Goal: Task Accomplishment & Management: Use online tool/utility

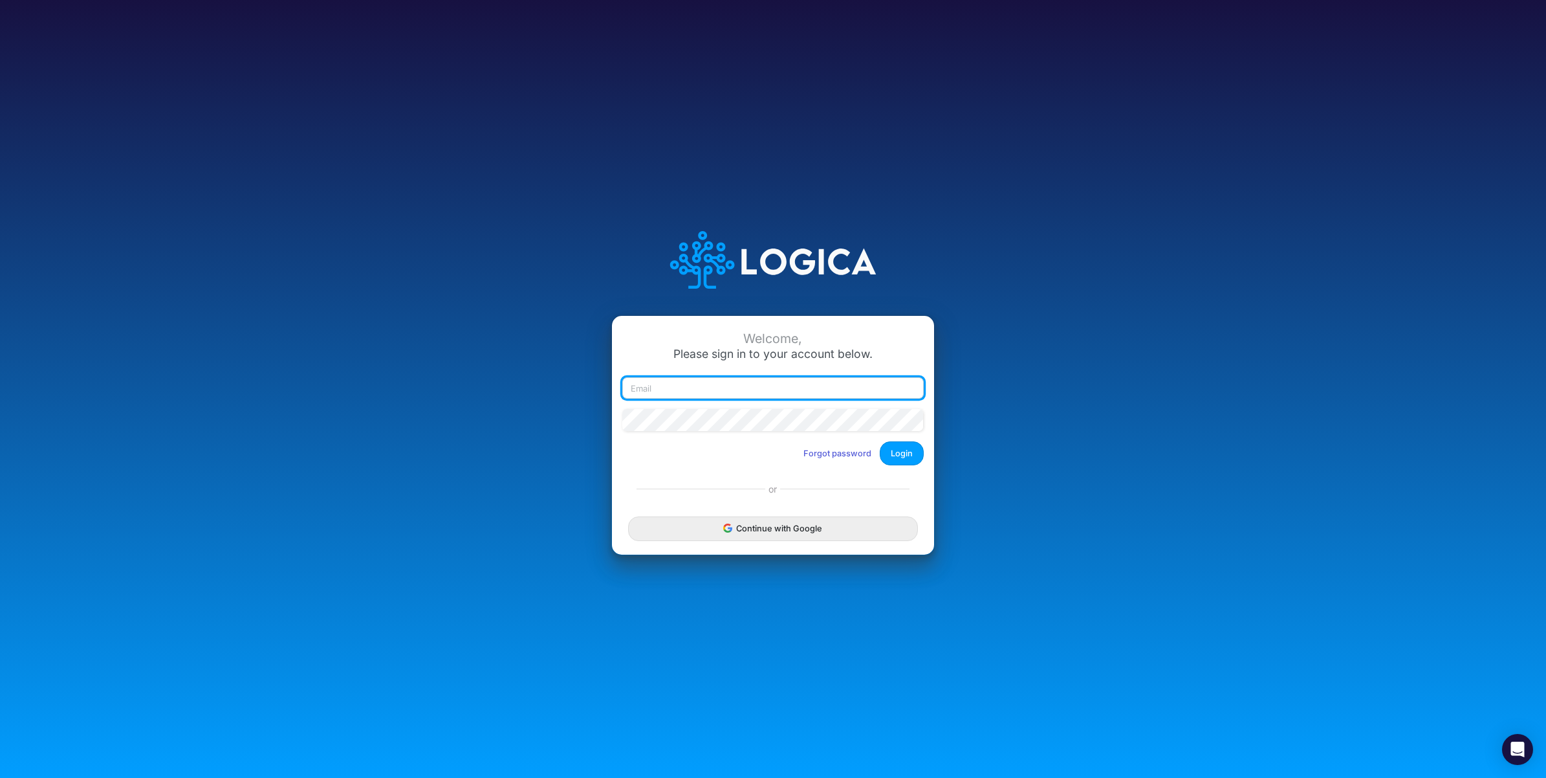
click at [723, 351] on input "email" at bounding box center [772, 388] width 301 height 22
type input "a"
click at [706, 351] on input "email" at bounding box center [772, 388] width 301 height 22
paste input "carissa.castro+rp@logica.cloud"
type input "carissa.castro+rp@logica.cloud"
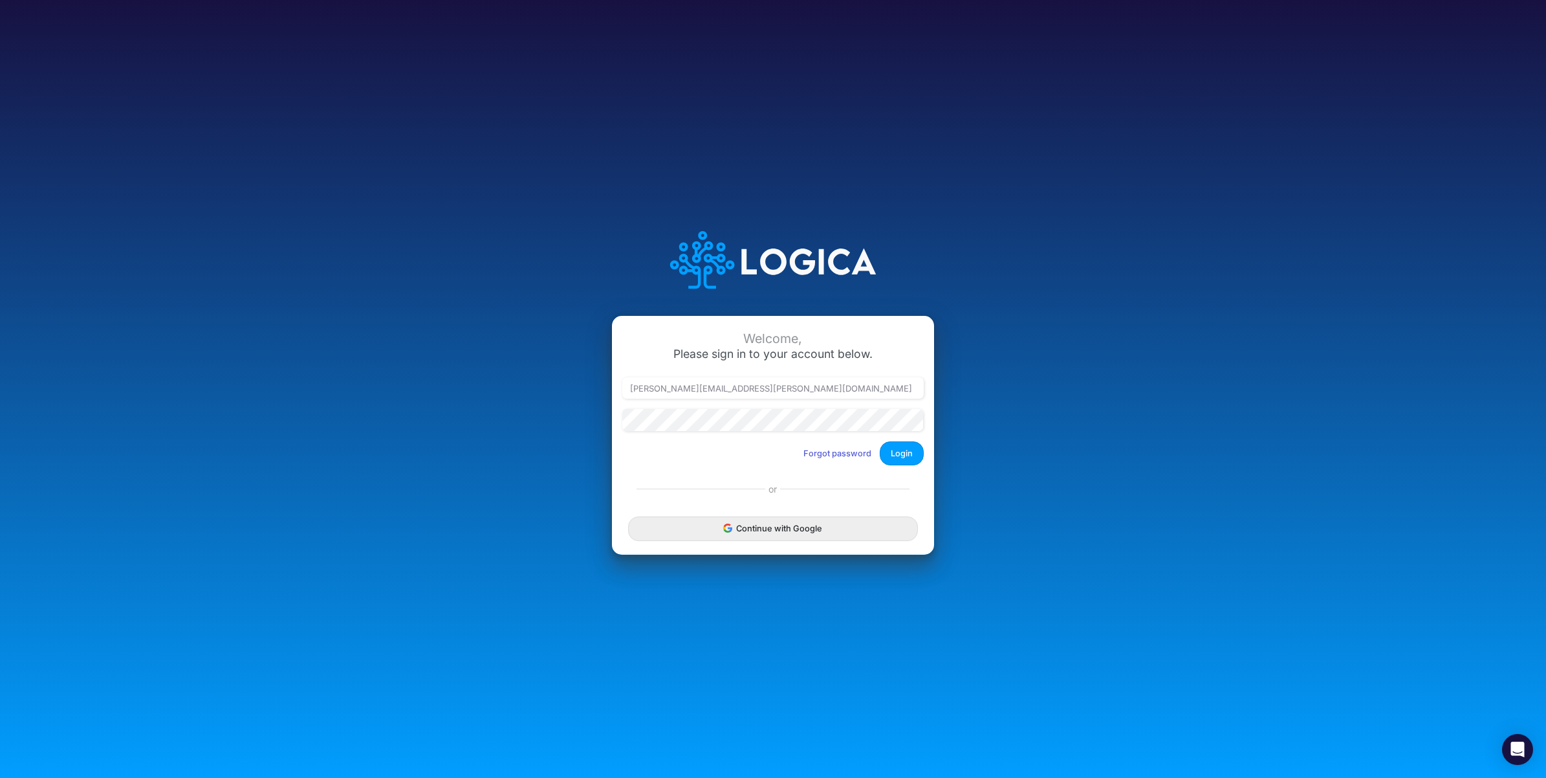
click at [763, 351] on button "Login" at bounding box center [902, 453] width 44 height 24
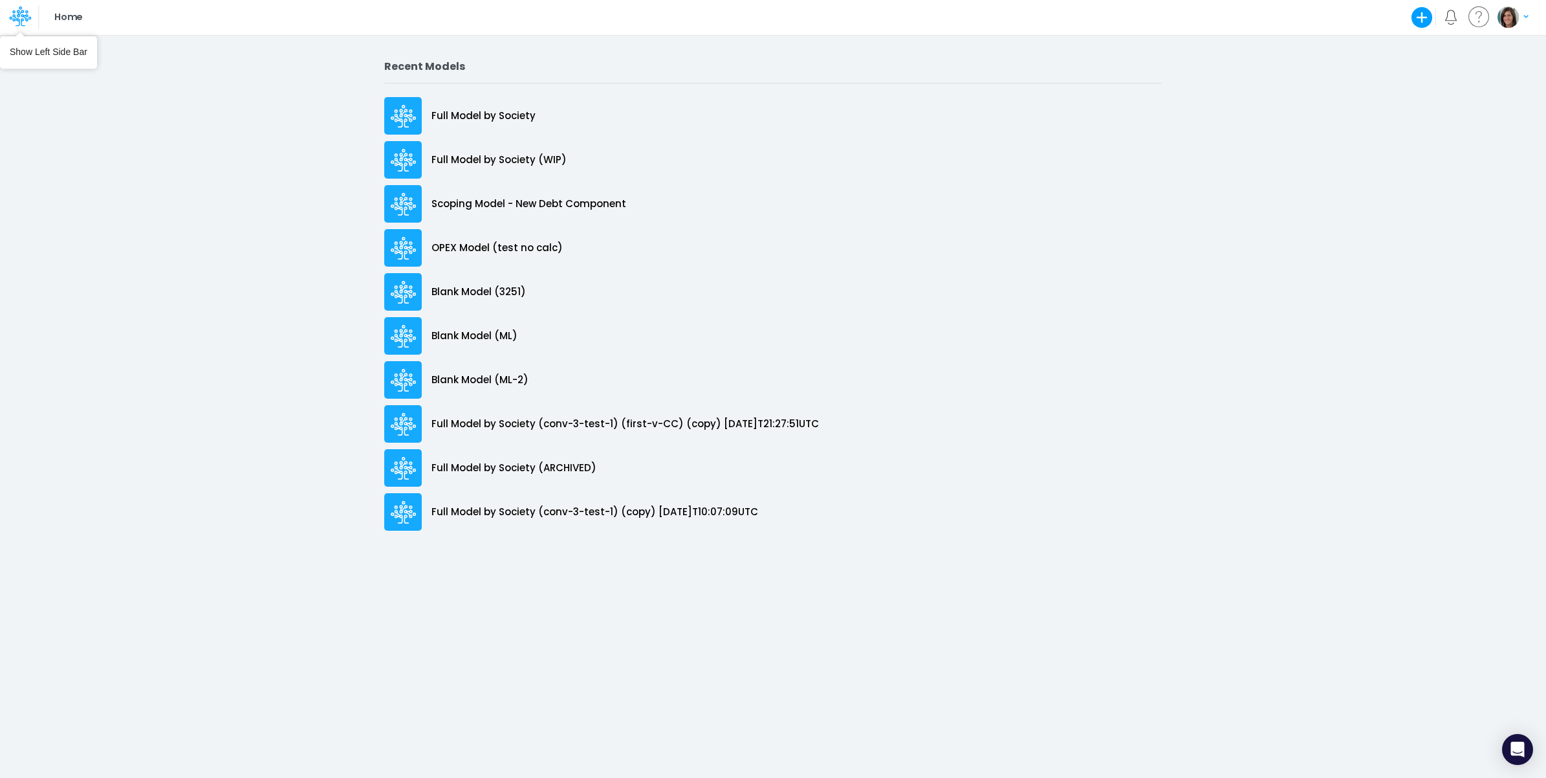
click at [10, 25] on icon at bounding box center [20, 16] width 22 height 22
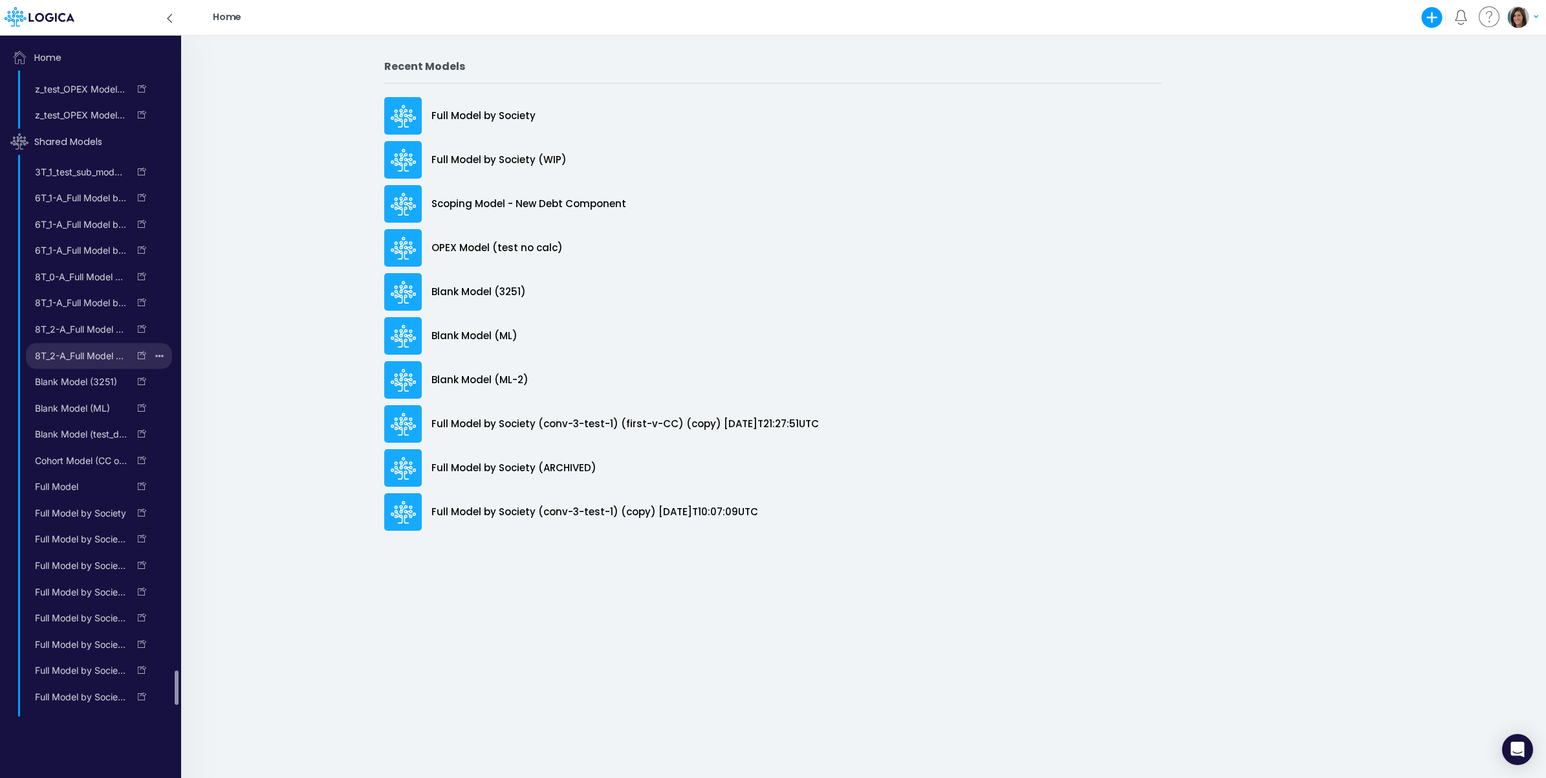
scroll to position [11333, 0]
click at [347, 1] on div "Home Create new model Blank Model Use a template My profile settings Log out" at bounding box center [873, 17] width 1211 height 35
click at [165, 26] on icon at bounding box center [169, 18] width 14 height 23
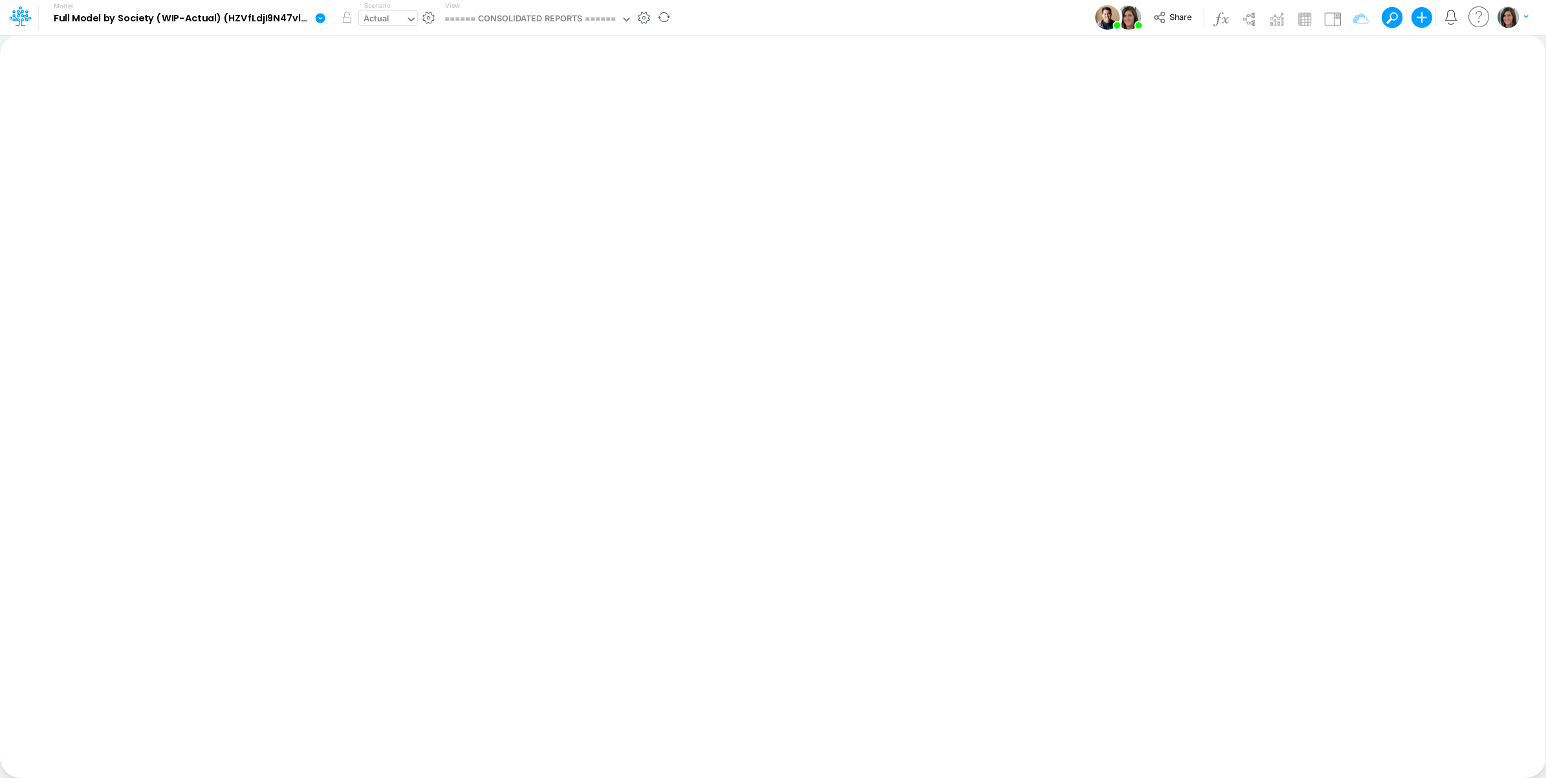
click at [404, 14] on div "Actual" at bounding box center [382, 19] width 47 height 19
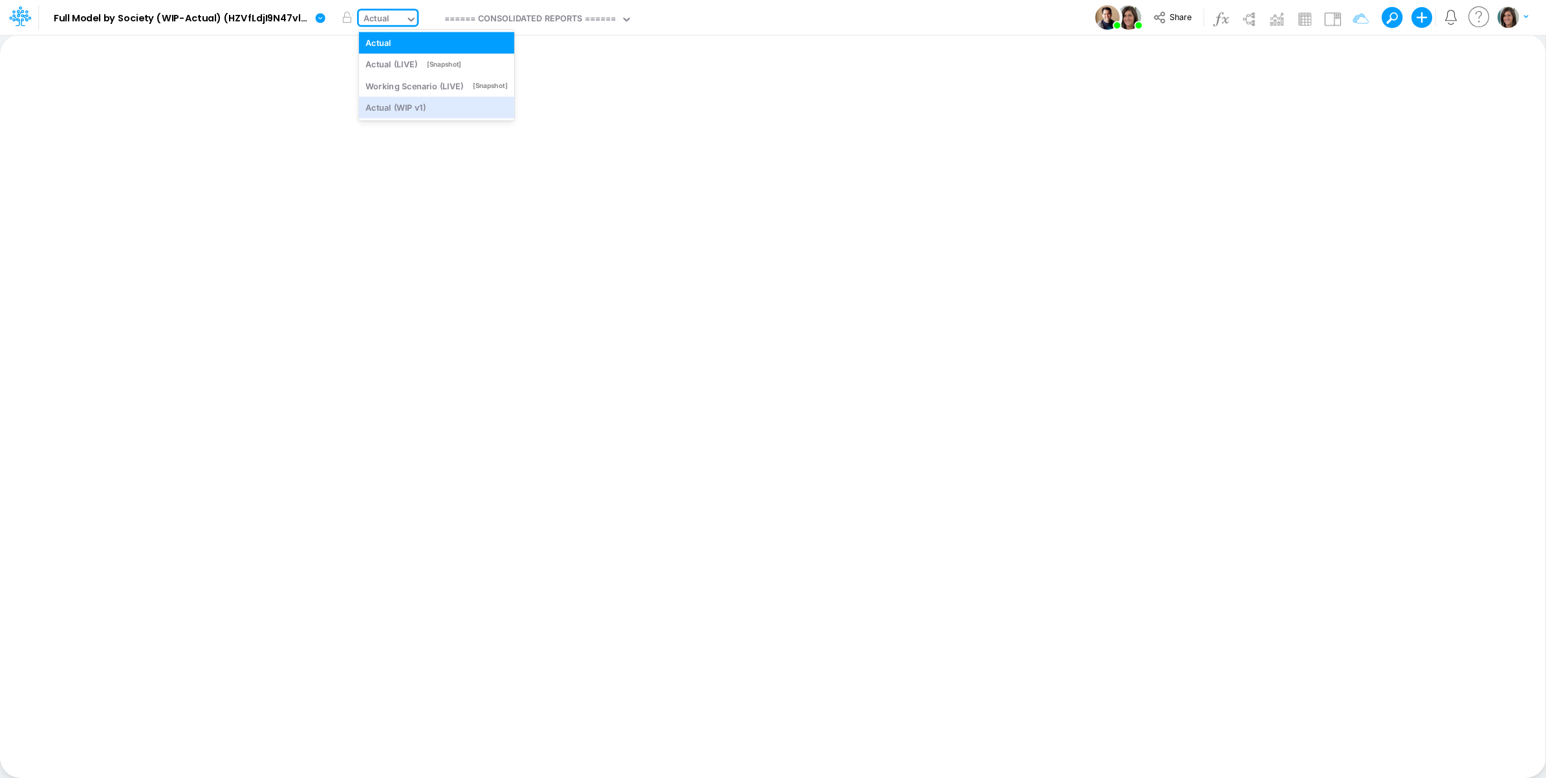
click at [731, 17] on div "Model Full Model by Society (WIP-Actual) (HZVfLdjI9N47vlWAPKHYHMVl_BtDnDdp) Edi…" at bounding box center [774, 17] width 1392 height 35
click at [391, 16] on div "Actual" at bounding box center [382, 19] width 47 height 19
click at [781, 14] on div "Model Full Model by Society (WIP-Actual) (HZVfLdjI9N47vlWAPKHYHMVl_BtDnDdp) Edi…" at bounding box center [774, 17] width 1392 height 35
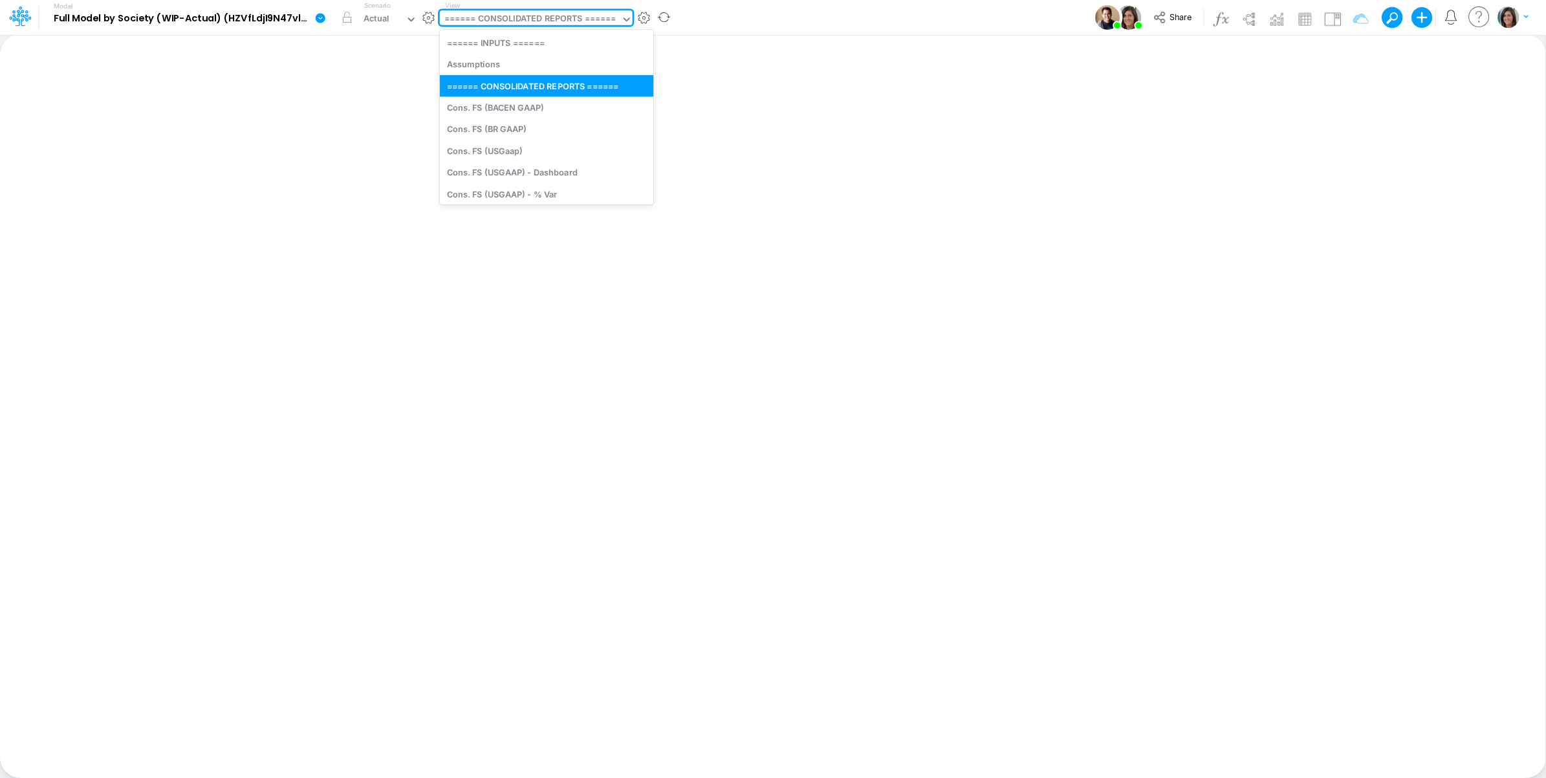
click at [566, 25] on div "====== CONSOLIDATED REPORTS ======" at bounding box center [529, 19] width 171 height 15
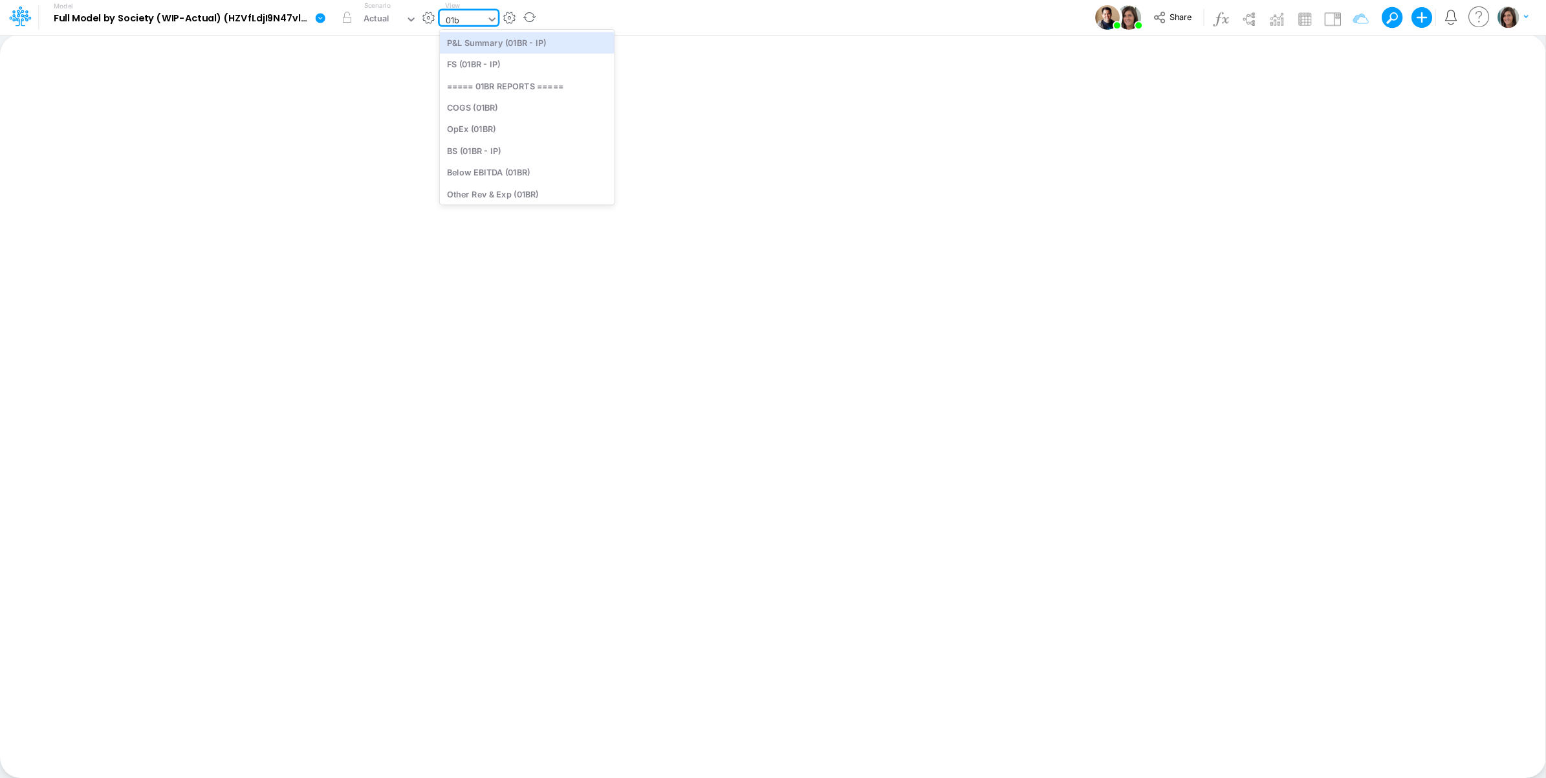
type input "01br"
click at [528, 65] on div "FS (01BR - IP)" at bounding box center [527, 64] width 175 height 21
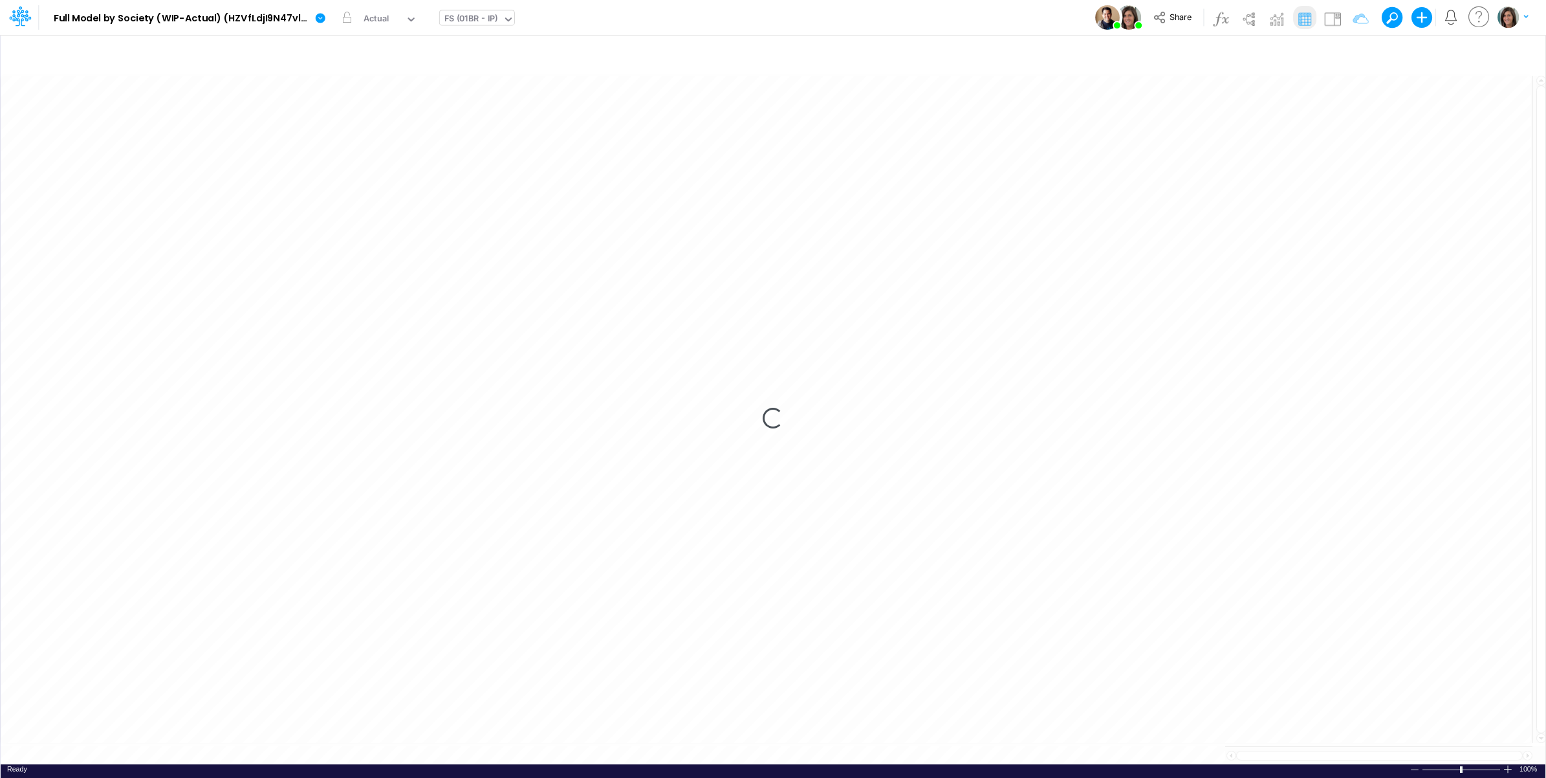
click at [658, 19] on div "Model Full Model by Society (WIP-Actual) (HZVfLdjI9N47vlWAPKHYHMVl_BtDnDdp) Edi…" at bounding box center [774, 17] width 1392 height 35
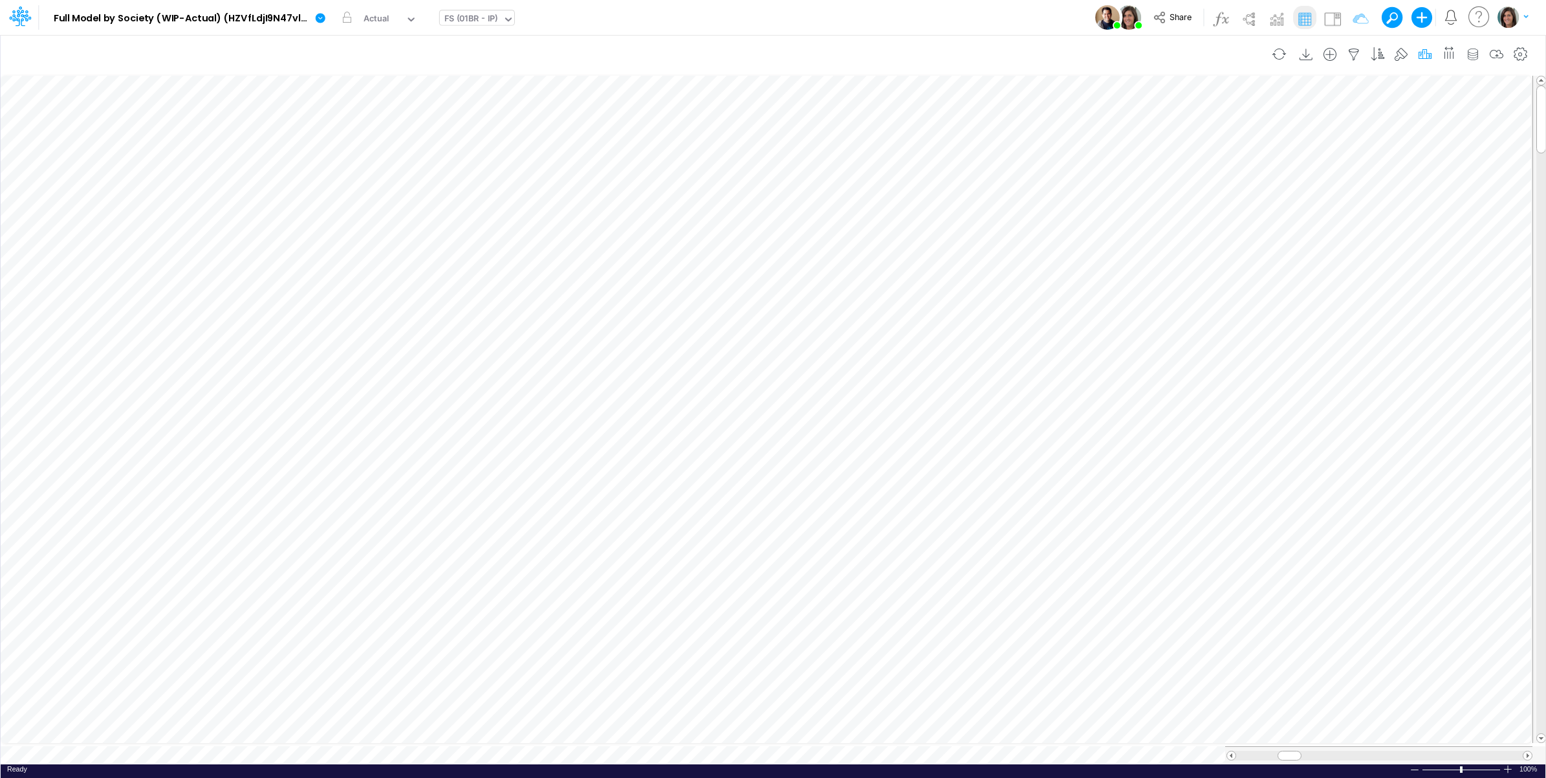
click at [1417, 50] on icon "button" at bounding box center [1425, 55] width 19 height 14
click at [1224, 287] on icon "button" at bounding box center [1228, 291] width 8 height 8
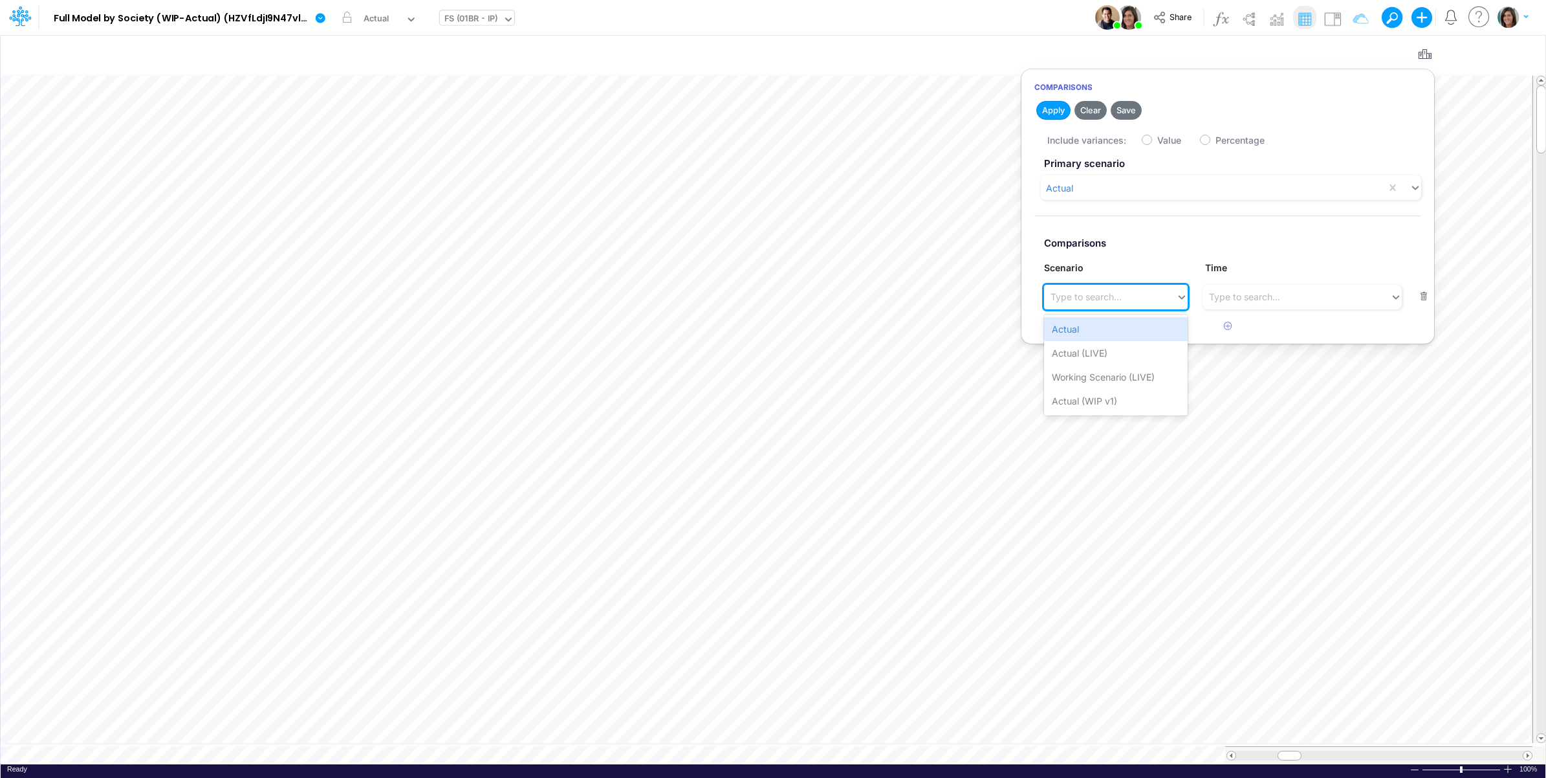
click at [1108, 302] on div "Type to search..." at bounding box center [1086, 297] width 71 height 14
click at [1126, 355] on div "Actual (LIVE)" at bounding box center [1115, 353] width 143 height 24
click at [1157, 140] on label "Value" at bounding box center [1169, 140] width 24 height 14
click at [1157, 140] on input "Value" at bounding box center [1161, 137] width 8 height 8
checkbox input "true"
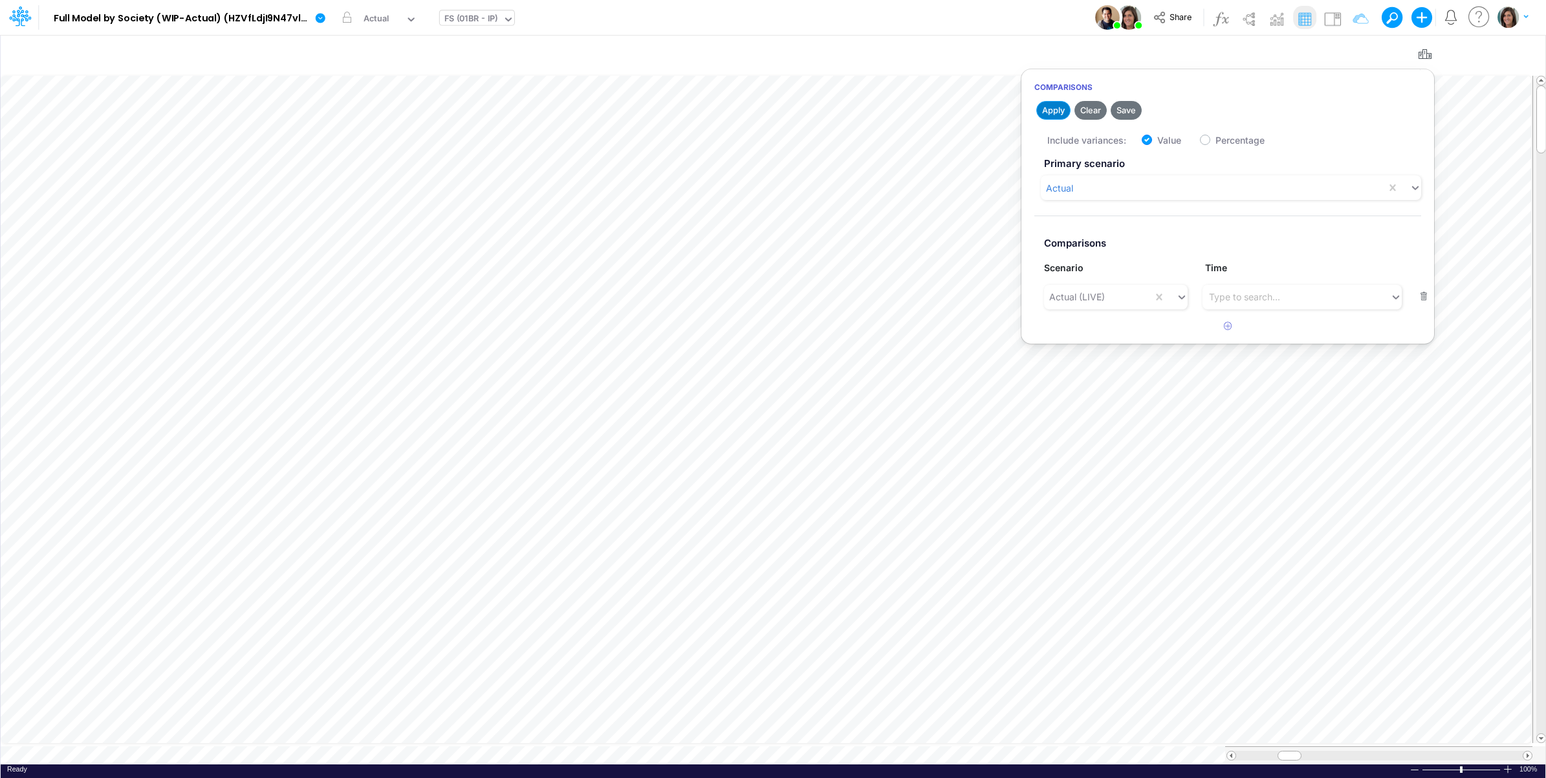
click at [1055, 113] on button "Apply" at bounding box center [1053, 110] width 34 height 19
click at [1026, 27] on div "Model Full Model by Society (WIP-Actual) (HZVfLdjI9N47vlWAPKHYHMVl_BtDnDdp) Edi…" at bounding box center [774, 17] width 1392 height 35
click at [1333, 17] on img at bounding box center [1332, 18] width 21 height 21
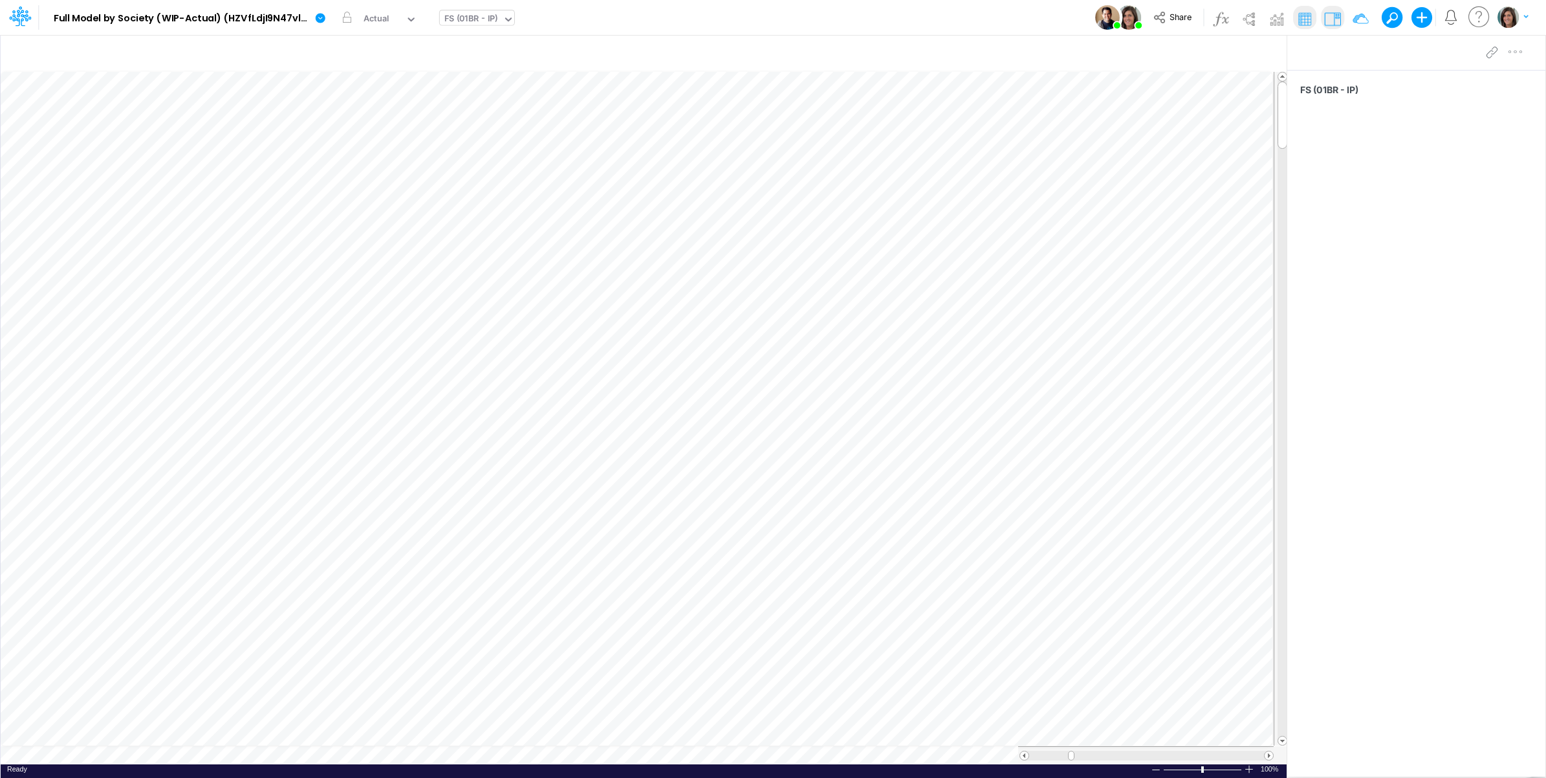
scroll to position [0, 1]
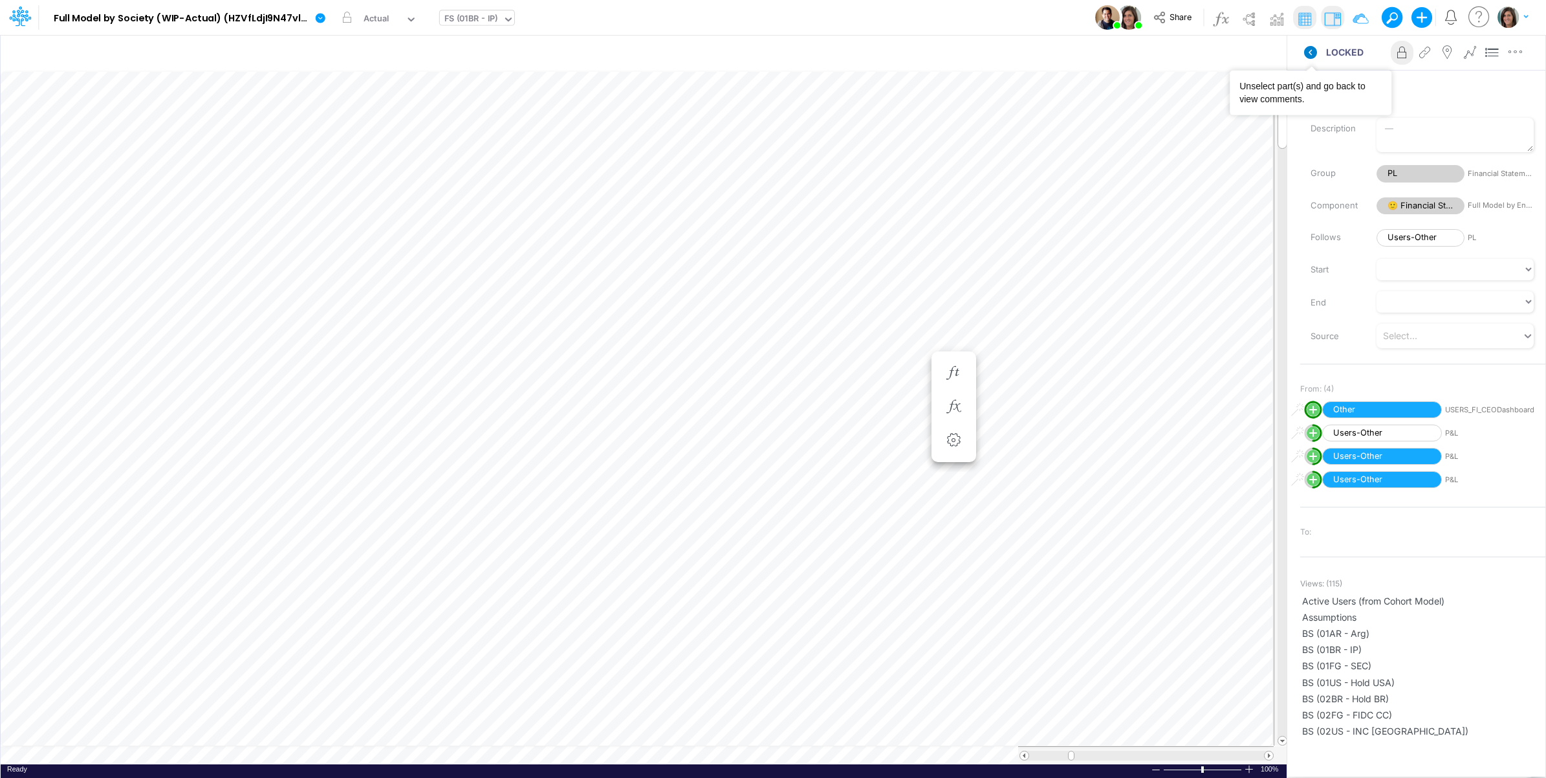
click at [1306, 49] on icon at bounding box center [1310, 52] width 13 height 13
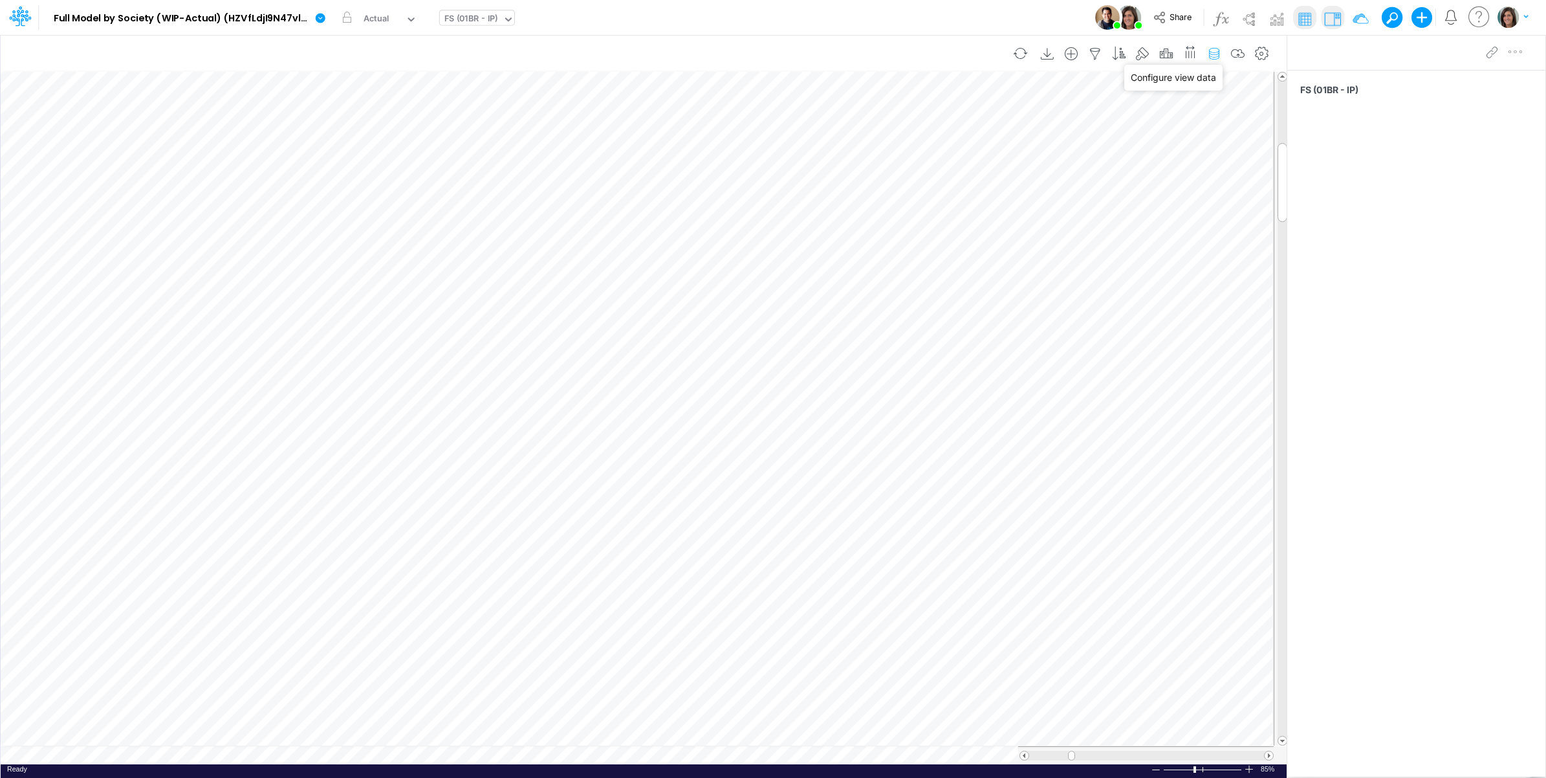
click at [1214, 56] on icon "button" at bounding box center [1214, 54] width 19 height 14
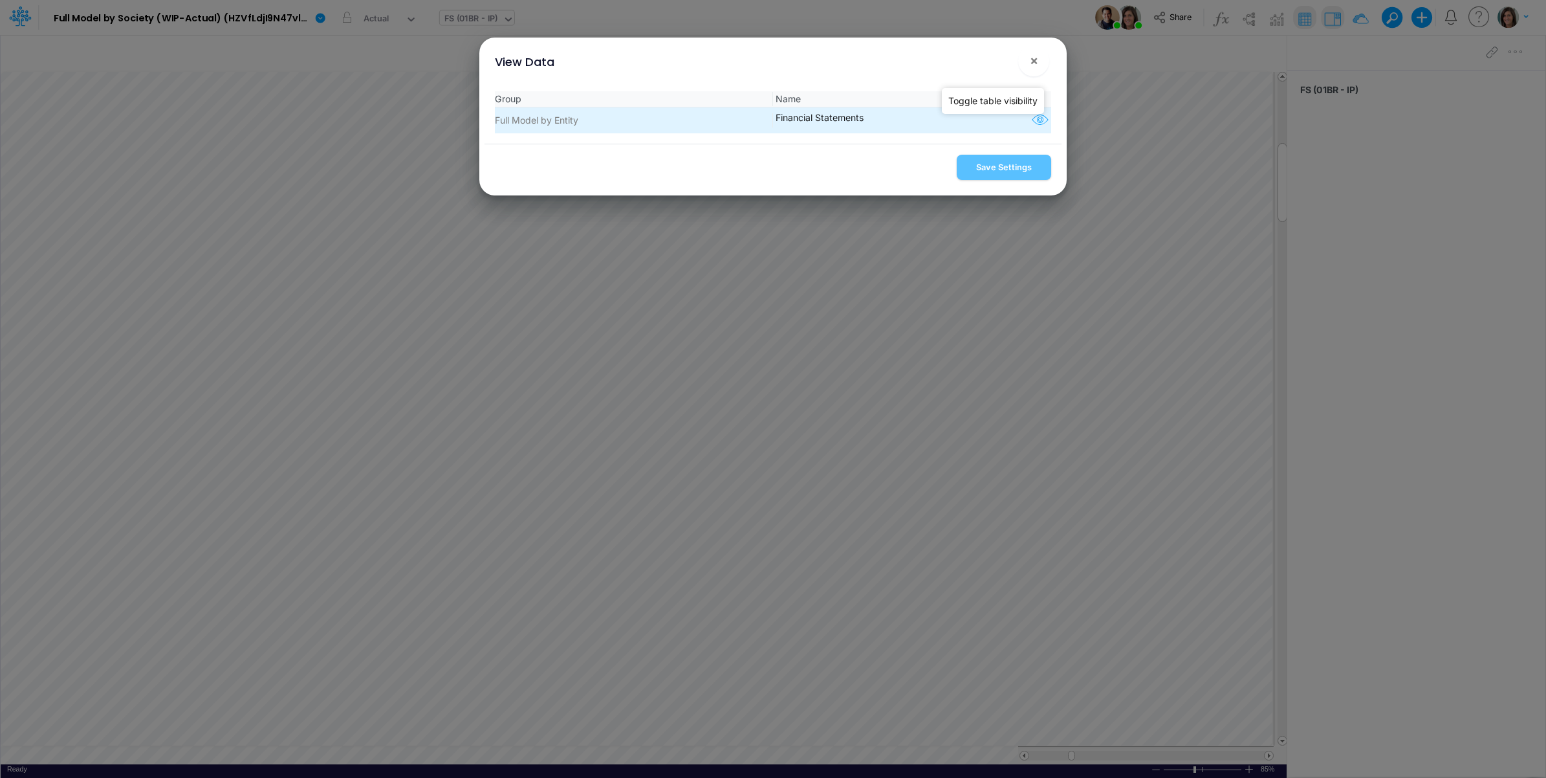
click at [1031, 118] on icon "button" at bounding box center [1040, 120] width 19 height 17
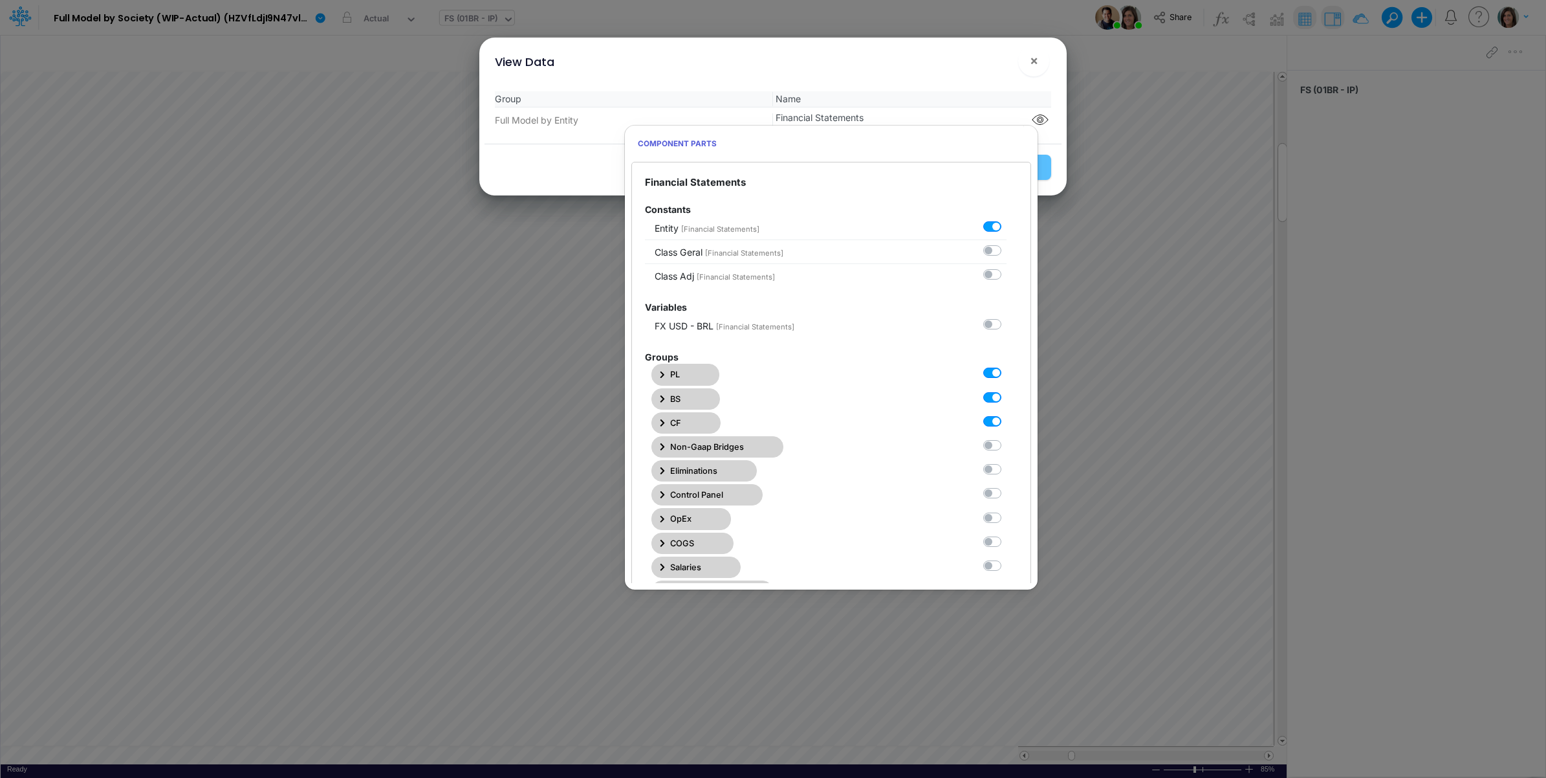
click at [1007, 414] on label at bounding box center [1007, 414] width 0 height 0
click at [1007, 422] on Statements2 "checkbox" at bounding box center [1011, 418] width 8 height 8
checkbox Statements2 "false"
click at [1007, 390] on label at bounding box center [1007, 390] width 0 height 0
click at [1007, 396] on Statements1 "checkbox" at bounding box center [1011, 394] width 8 height 8
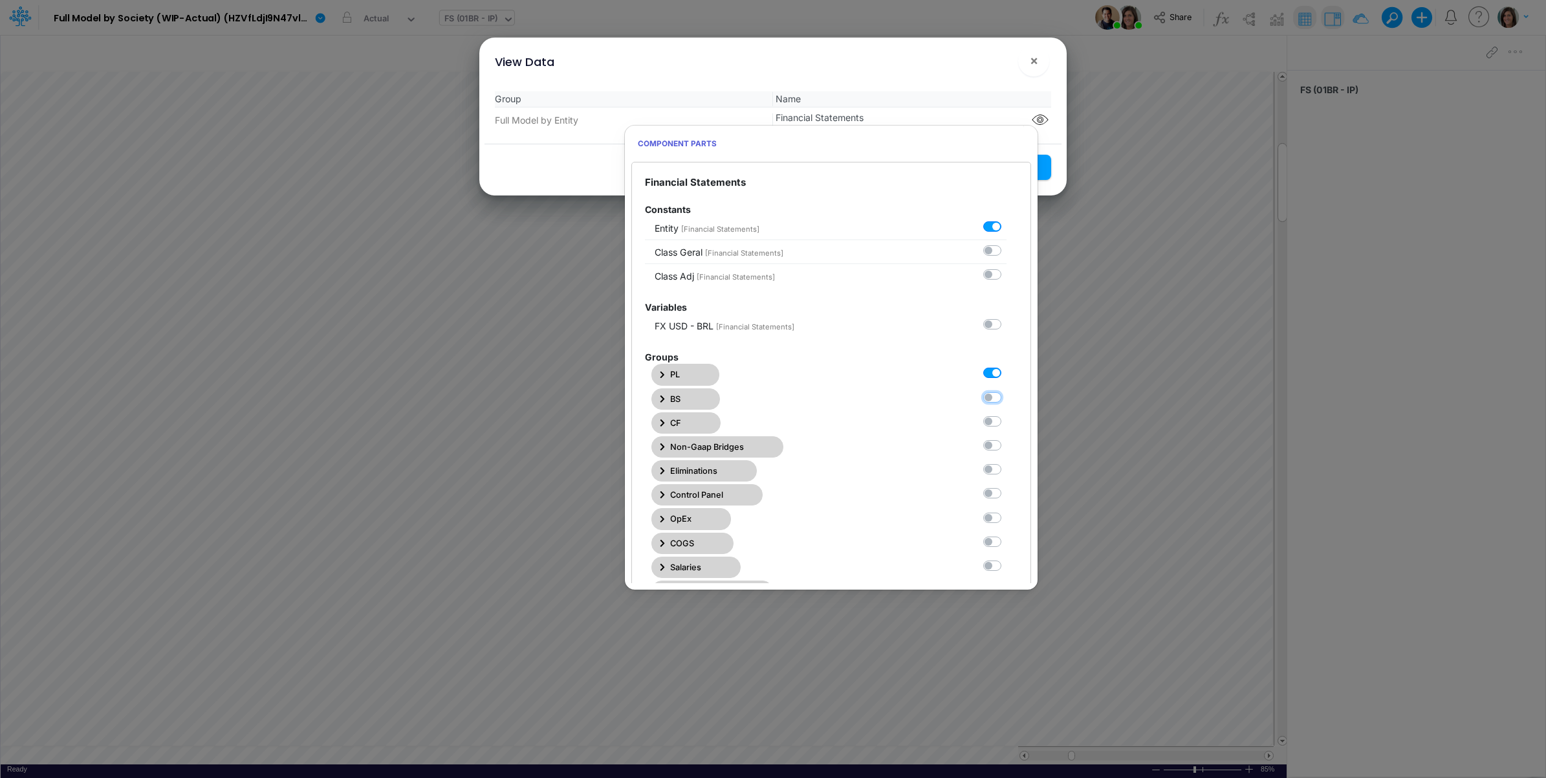
checkbox Statements1 "false"
click at [1007, 366] on label at bounding box center [1007, 366] width 0 height 0
click at [1007, 373] on Statements0 "checkbox" at bounding box center [1011, 370] width 8 height 8
click at [1007, 366] on label at bounding box center [1007, 366] width 0 height 0
click at [1007, 373] on Statements0 "checkbox" at bounding box center [1011, 370] width 8 height 8
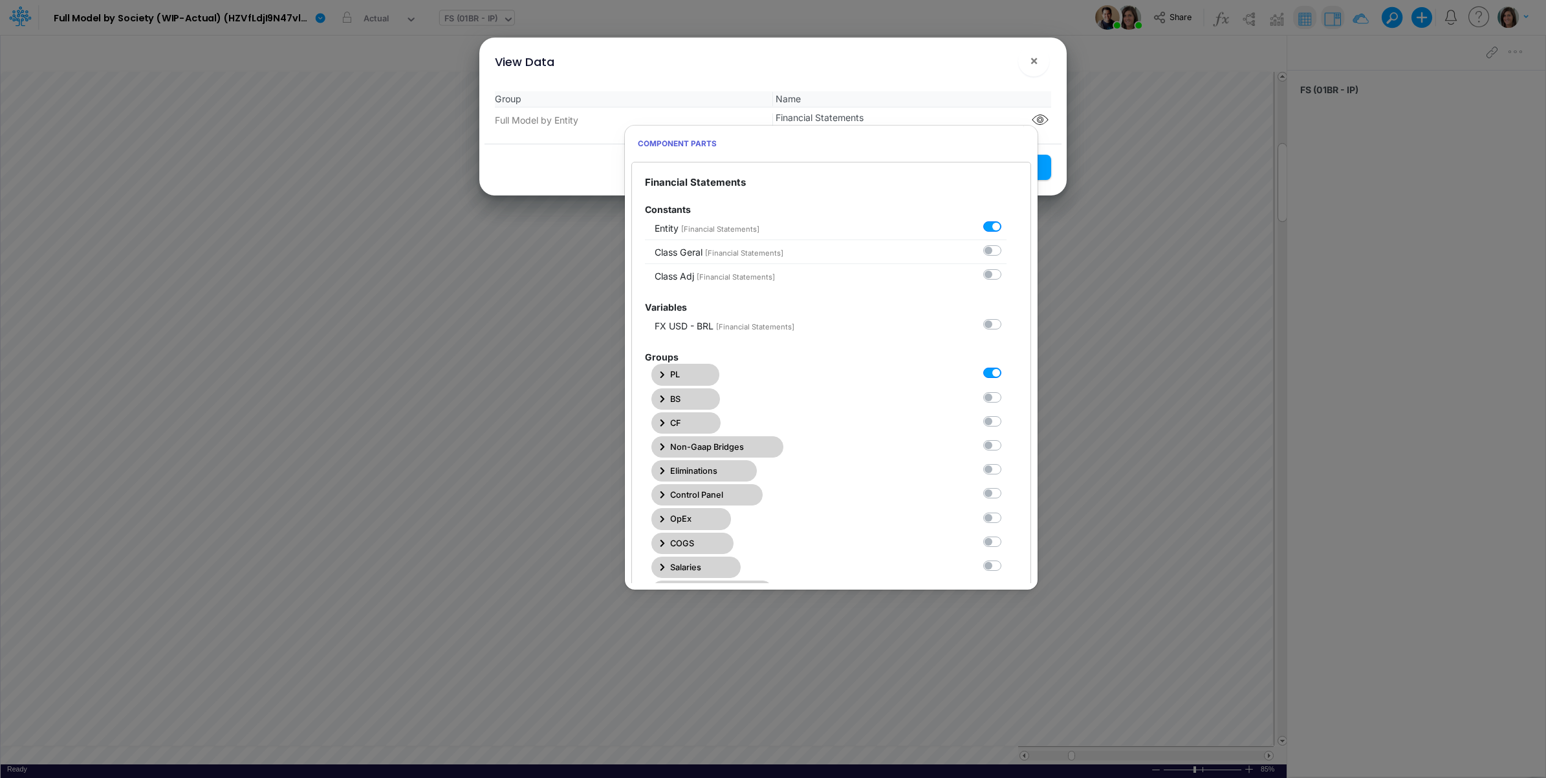
checkbox Statements0 "true"
click at [962, 74] on div "View Data ! ×" at bounding box center [773, 59] width 577 height 43
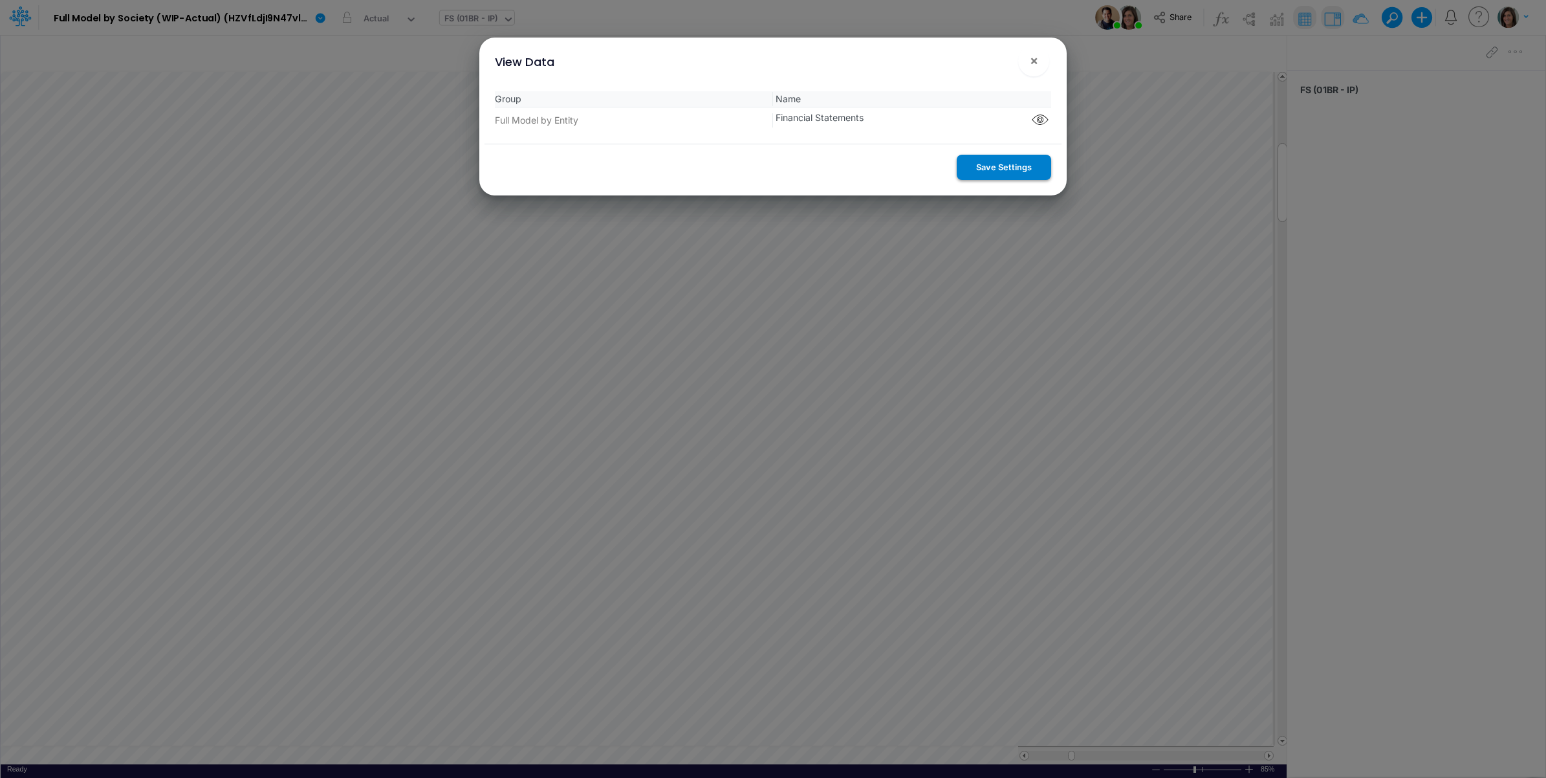
click at [1006, 165] on button "Save Settings" at bounding box center [1004, 167] width 94 height 25
click at [1037, 55] on span "×" at bounding box center [1034, 60] width 8 height 16
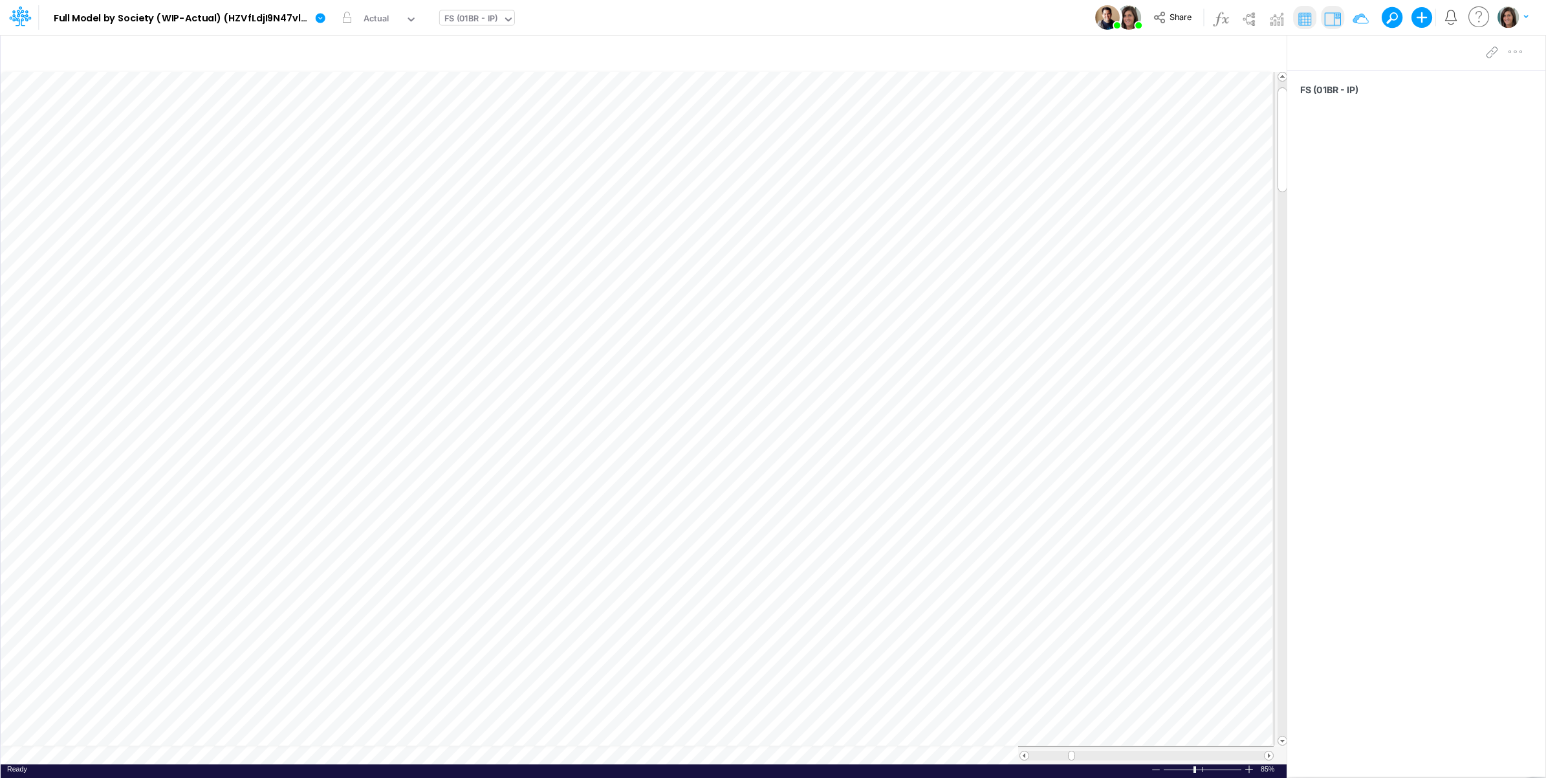
click at [466, 23] on div "FS (01BR - IP)" at bounding box center [471, 19] width 54 height 15
type input "link"
click at [472, 42] on div "LINKS_WK" at bounding box center [527, 42] width 175 height 21
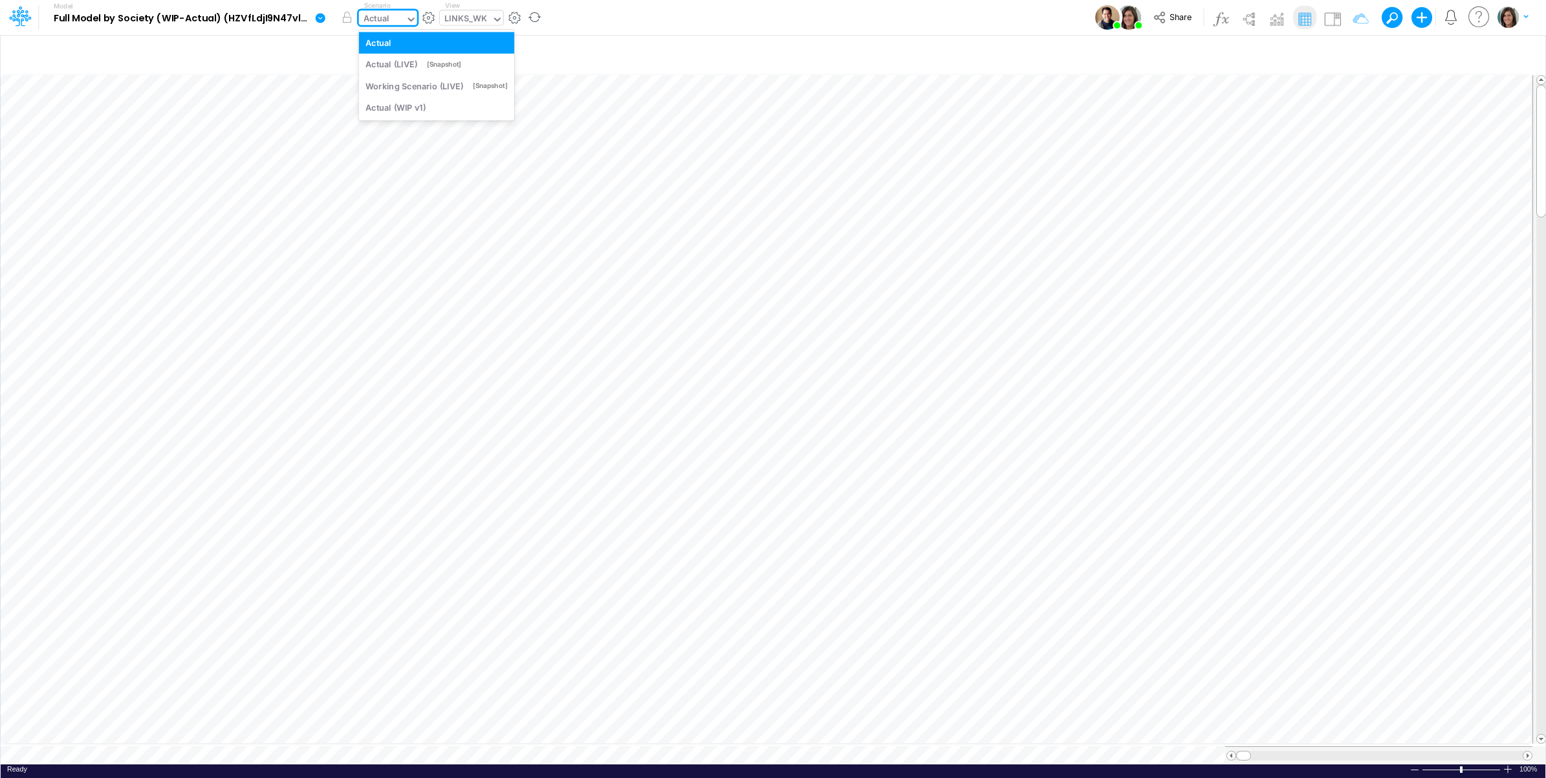
click at [396, 14] on div "Actual" at bounding box center [382, 19] width 47 height 19
click at [661, 14] on div "Model Full Model by Society (WIP-Actual) (HZVfLdjI9N47vlWAPKHYHMVl_BtDnDdp) Edi…" at bounding box center [774, 17] width 1392 height 35
click at [1336, 15] on img at bounding box center [1332, 18] width 21 height 21
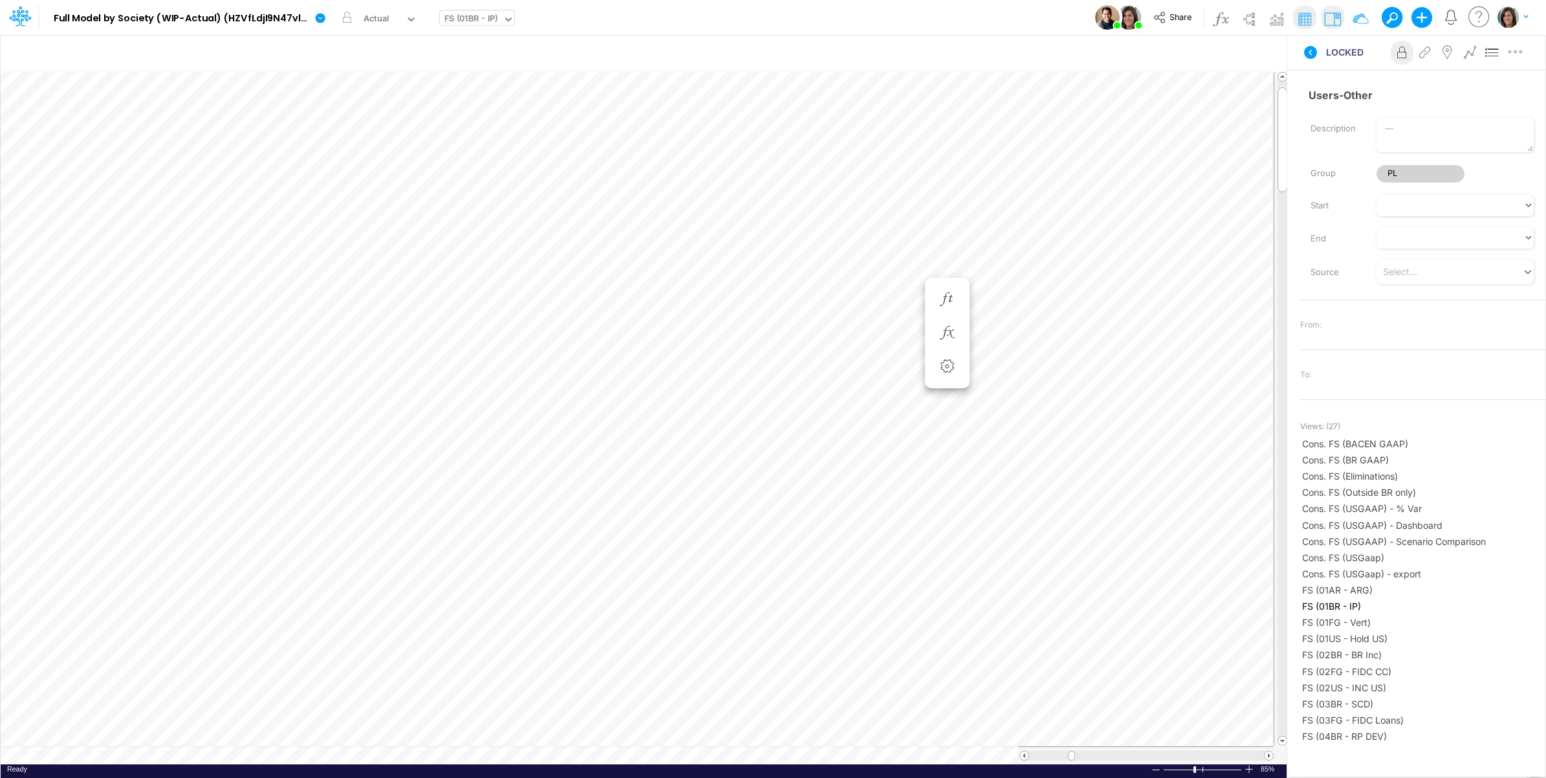
scroll to position [0, 1]
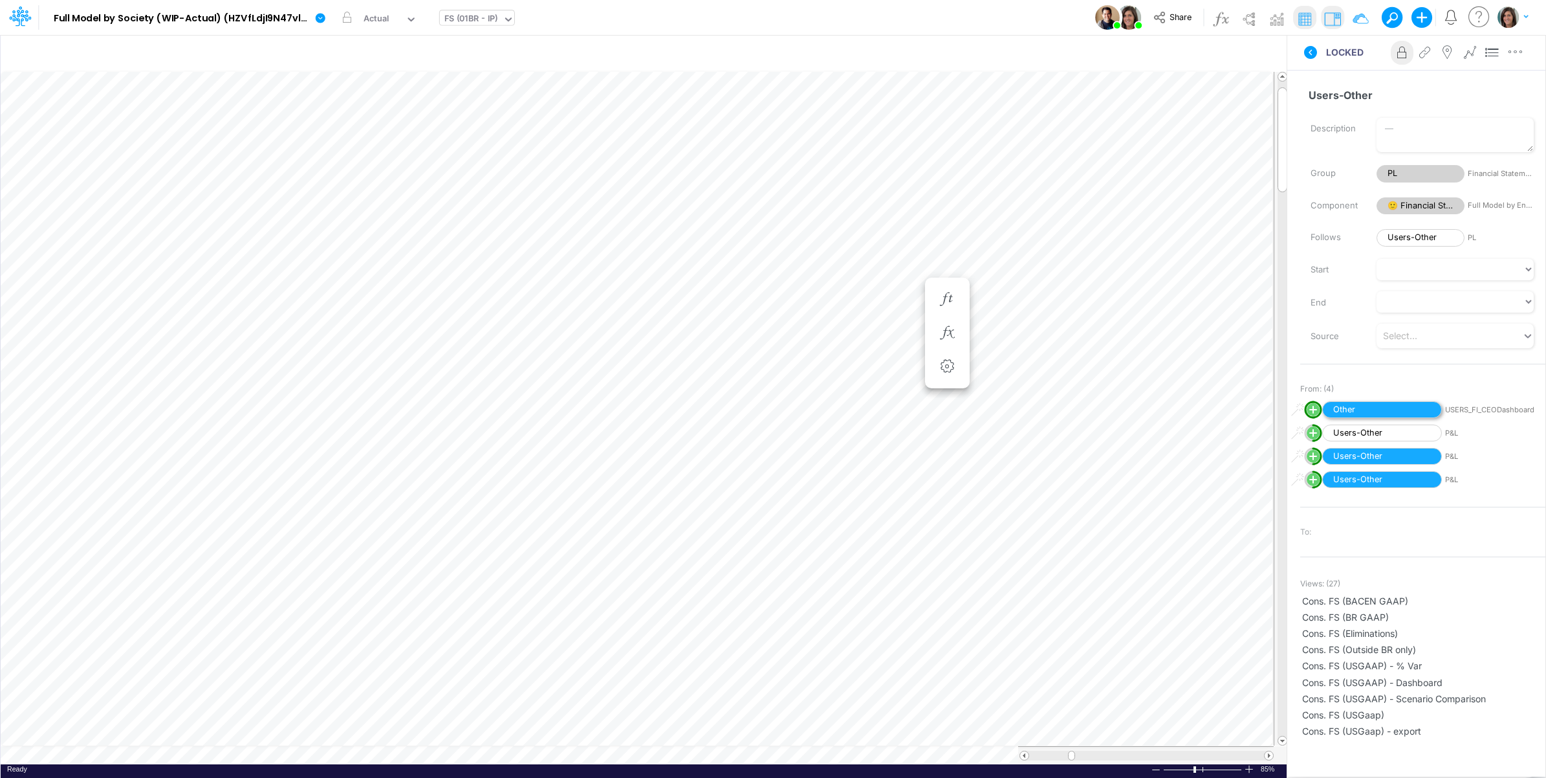
click at [1409, 405] on span "Other" at bounding box center [1382, 409] width 120 height 17
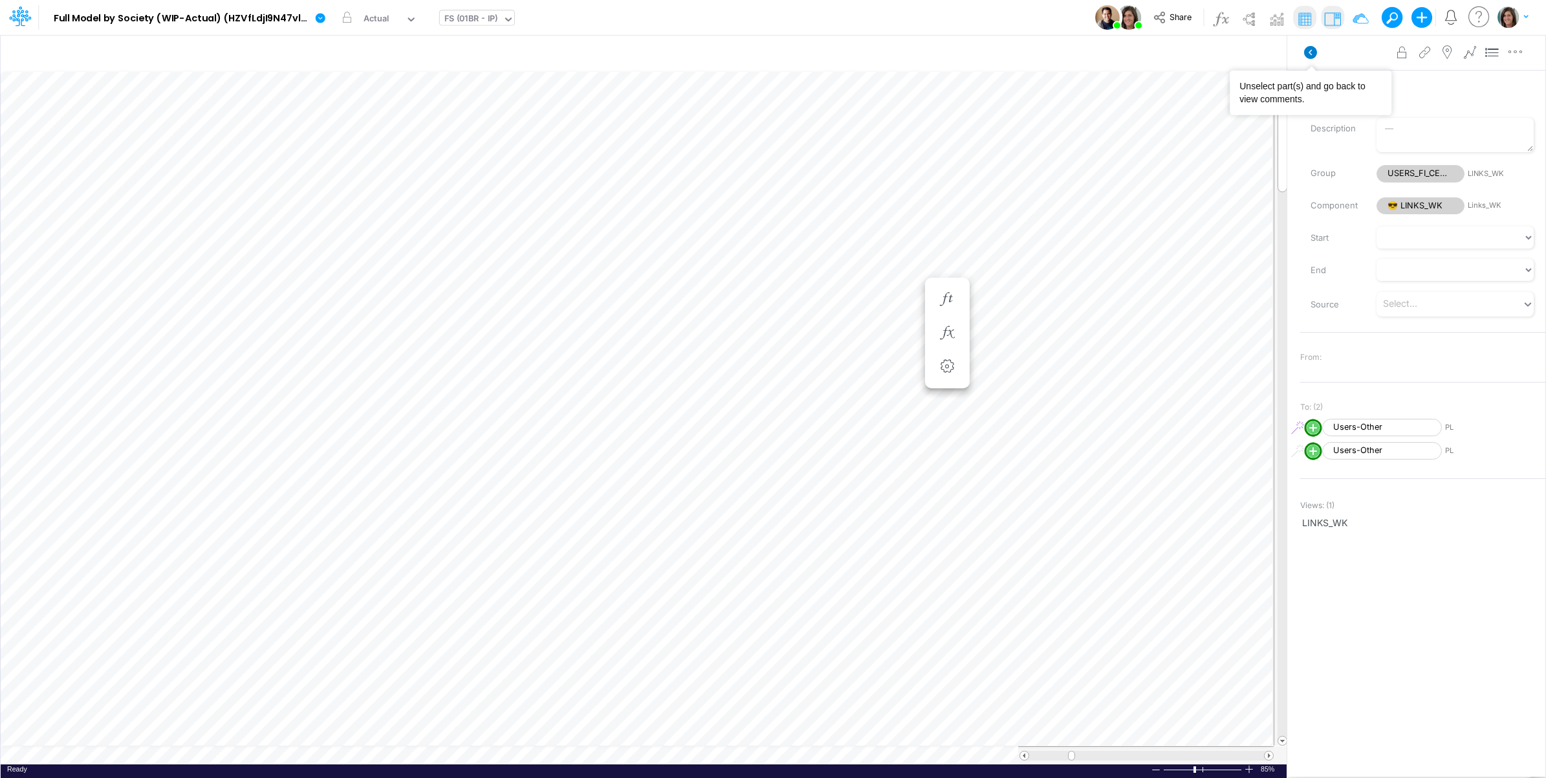
click at [1308, 47] on icon at bounding box center [1310, 52] width 13 height 13
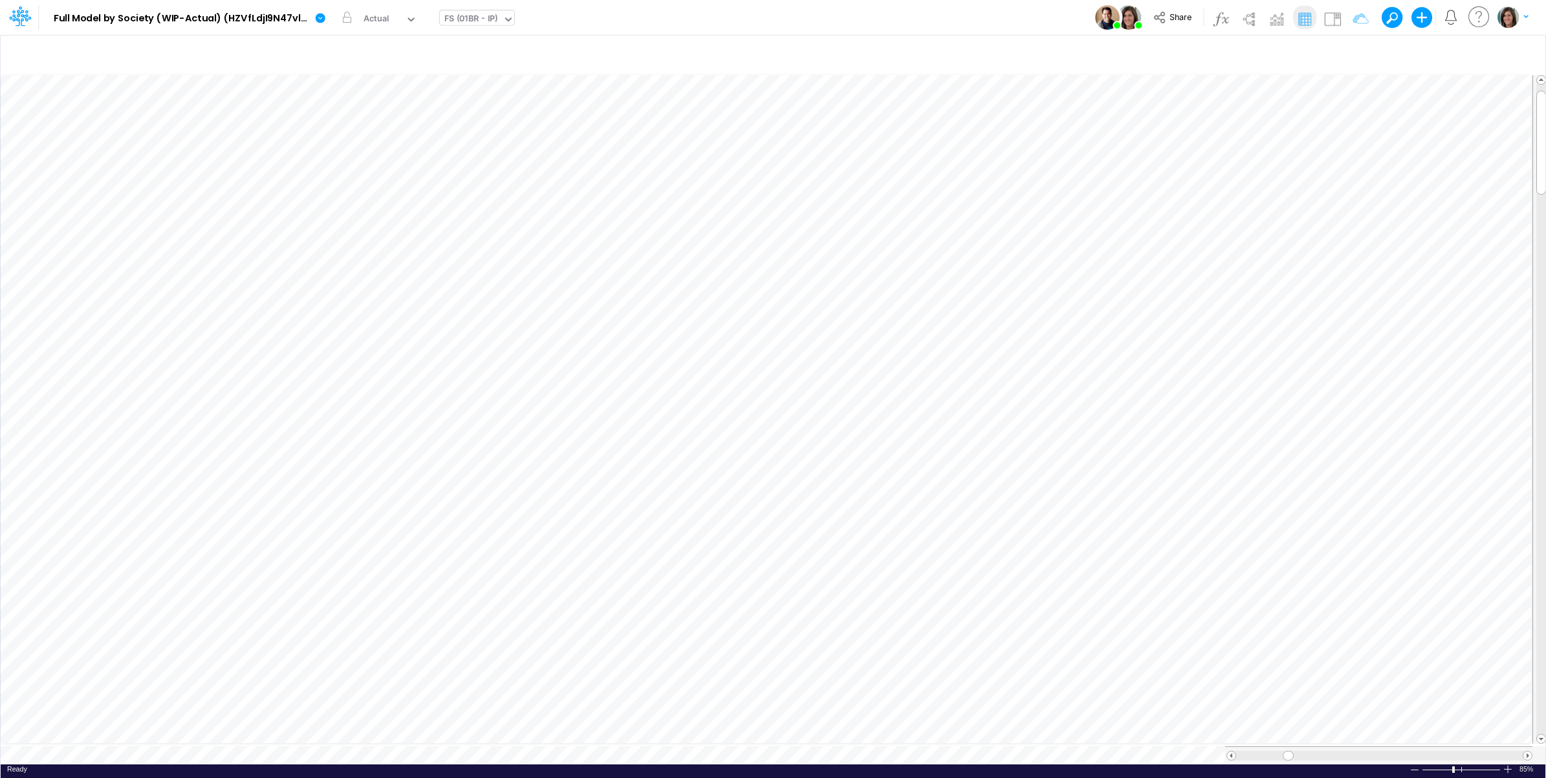
scroll to position [0, 1]
click at [1427, 52] on icon "button" at bounding box center [1425, 55] width 19 height 14
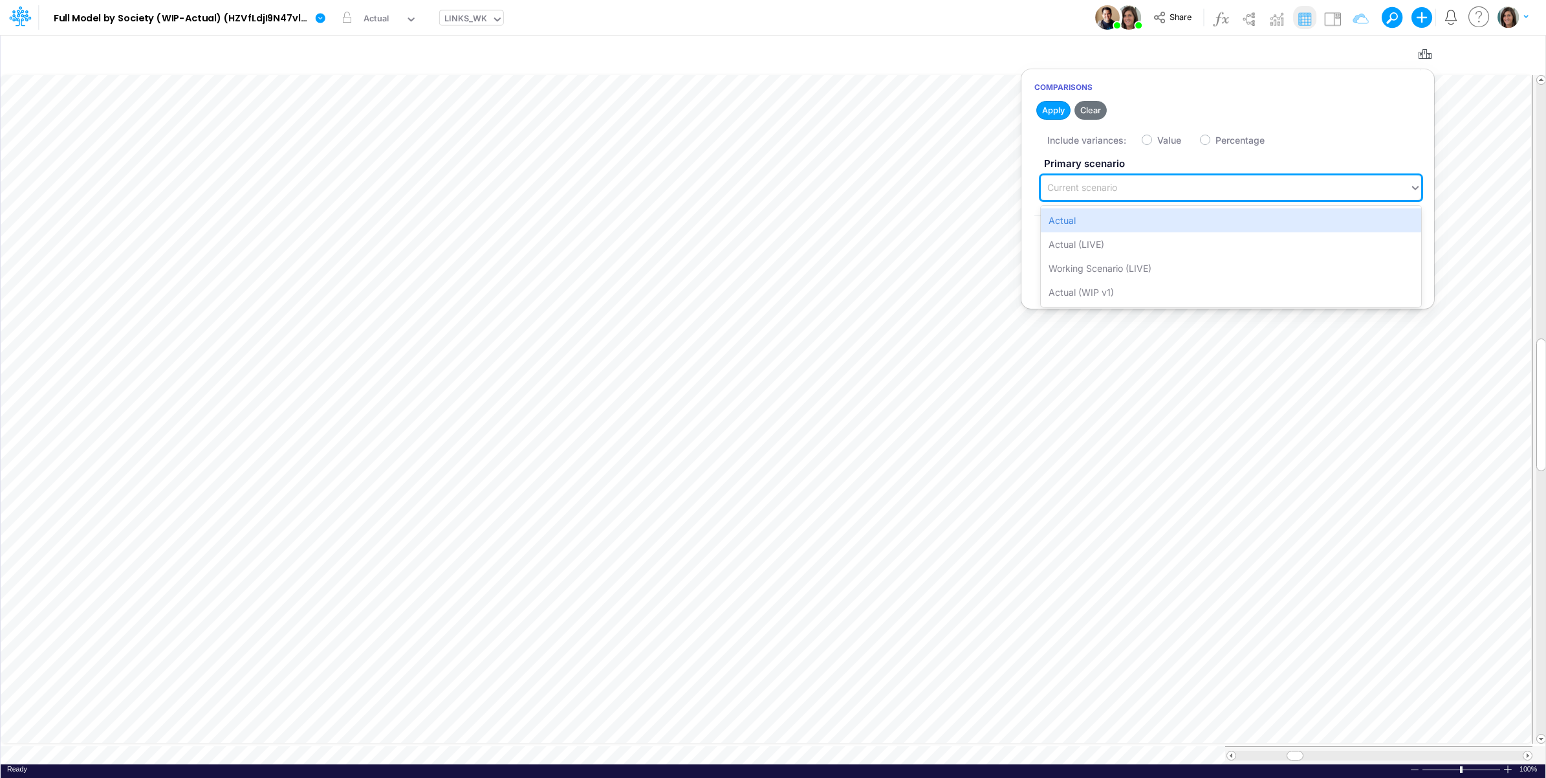
drag, startPoint x: 1192, startPoint y: 183, endPoint x: 1184, endPoint y: 201, distance: 20.0
click at [1192, 184] on div "Current scenario" at bounding box center [1225, 187] width 369 height 21
click at [1178, 215] on div "Actual" at bounding box center [1231, 220] width 380 height 24
click at [1226, 294] on icon "button" at bounding box center [1228, 291] width 8 height 8
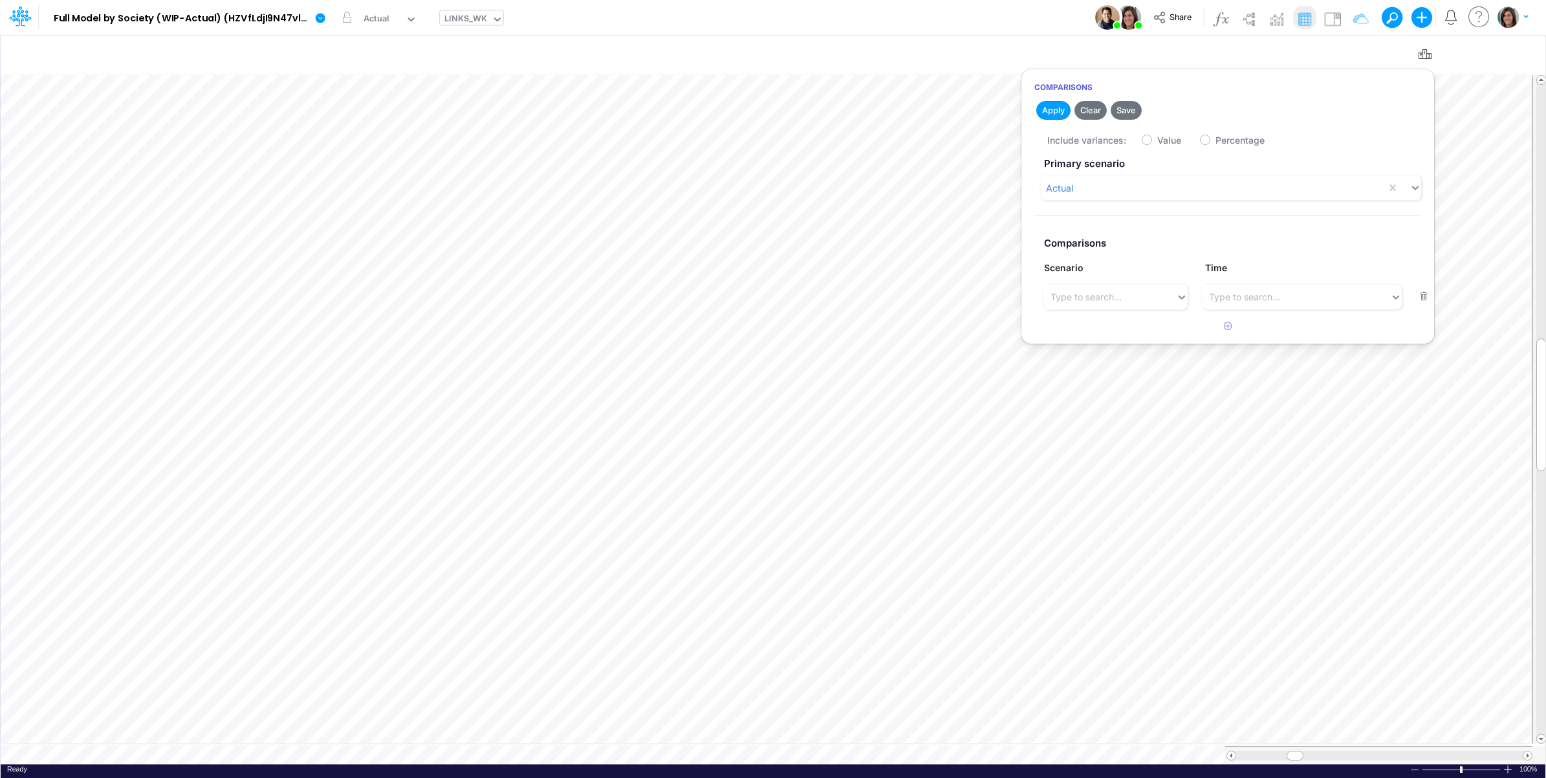
drag, startPoint x: 1139, startPoint y: 298, endPoint x: 1136, endPoint y: 312, distance: 14.0
click at [1139, 298] on div "Type to search..." at bounding box center [1110, 296] width 132 height 21
drag, startPoint x: 1130, startPoint y: 348, endPoint x: 1104, endPoint y: 181, distance: 168.8
click at [1129, 347] on div "Actual (LIVE)" at bounding box center [1115, 353] width 143 height 24
click at [1157, 142] on label "Value" at bounding box center [1169, 140] width 24 height 14
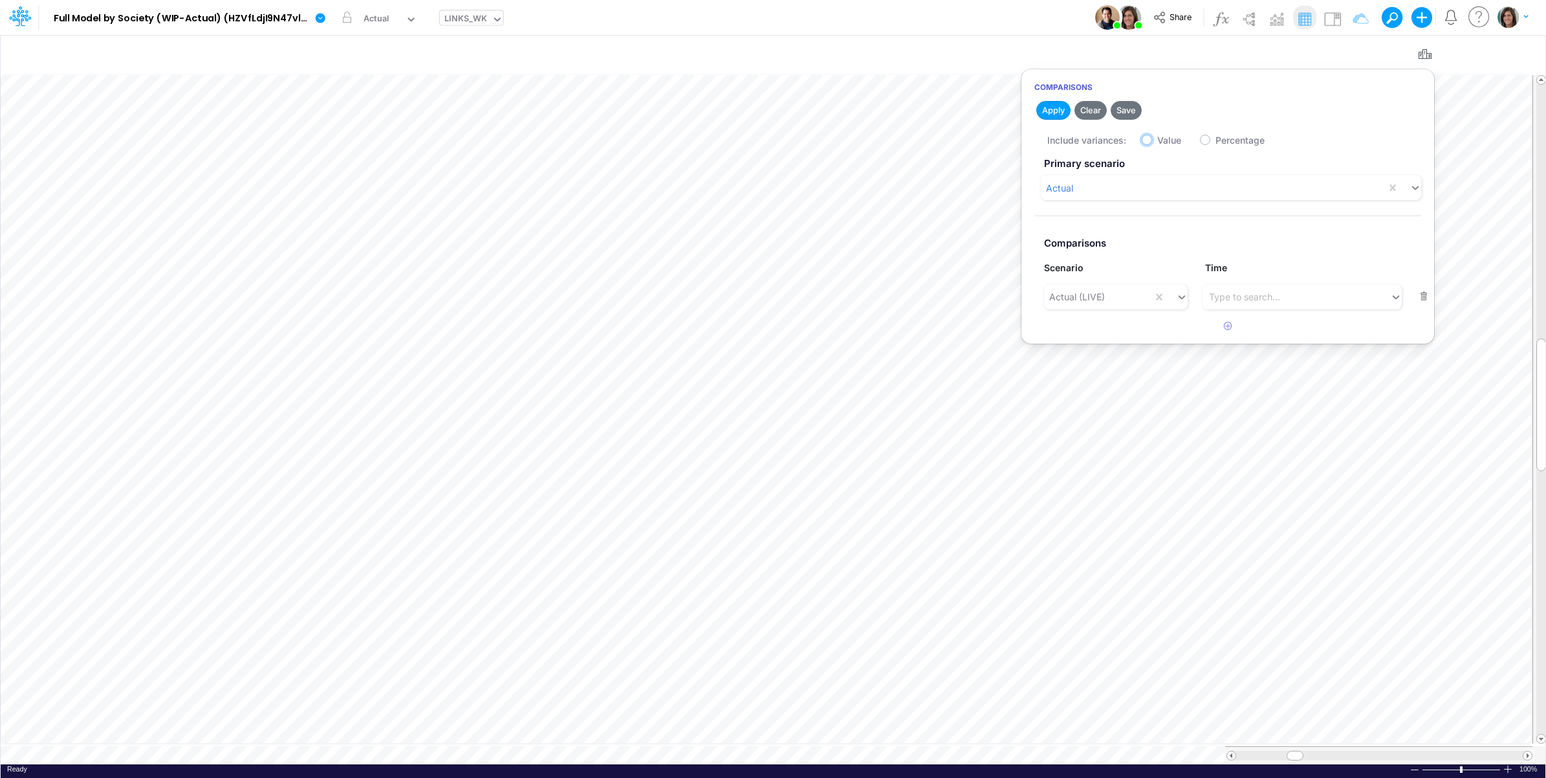
click at [1157, 141] on input "Value" at bounding box center [1161, 137] width 8 height 8
checkbox input "true"
click at [1058, 107] on button "Apply" at bounding box center [1053, 110] width 34 height 19
click at [1055, 23] on div "Model Full Model by Society (WIP-Actual) (HZVfLdjI9N47vlWAPKHYHMVl_BtDnDdp) Edi…" at bounding box center [774, 17] width 1392 height 35
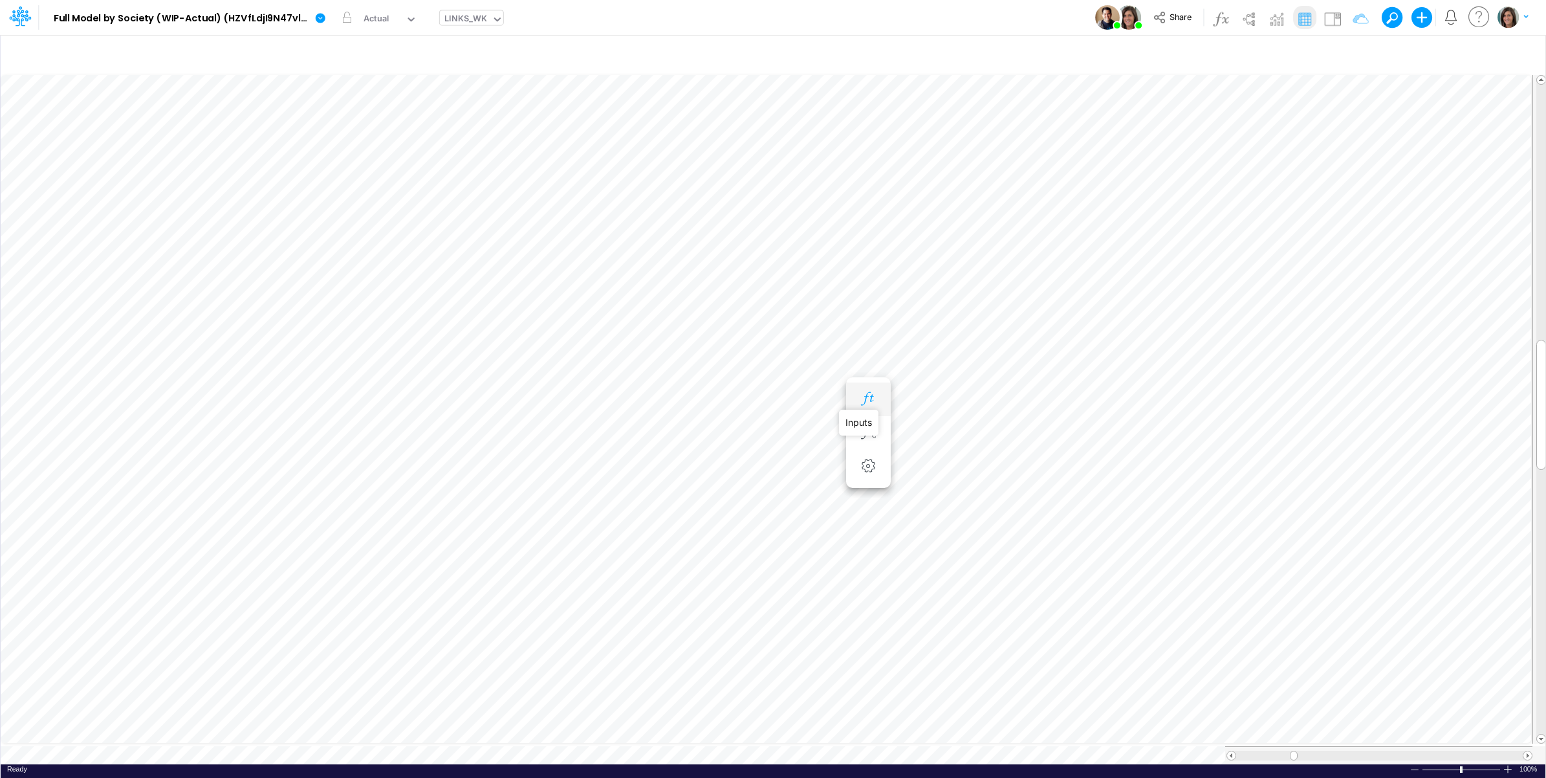
click at [870, 397] on icon "button" at bounding box center [868, 399] width 19 height 14
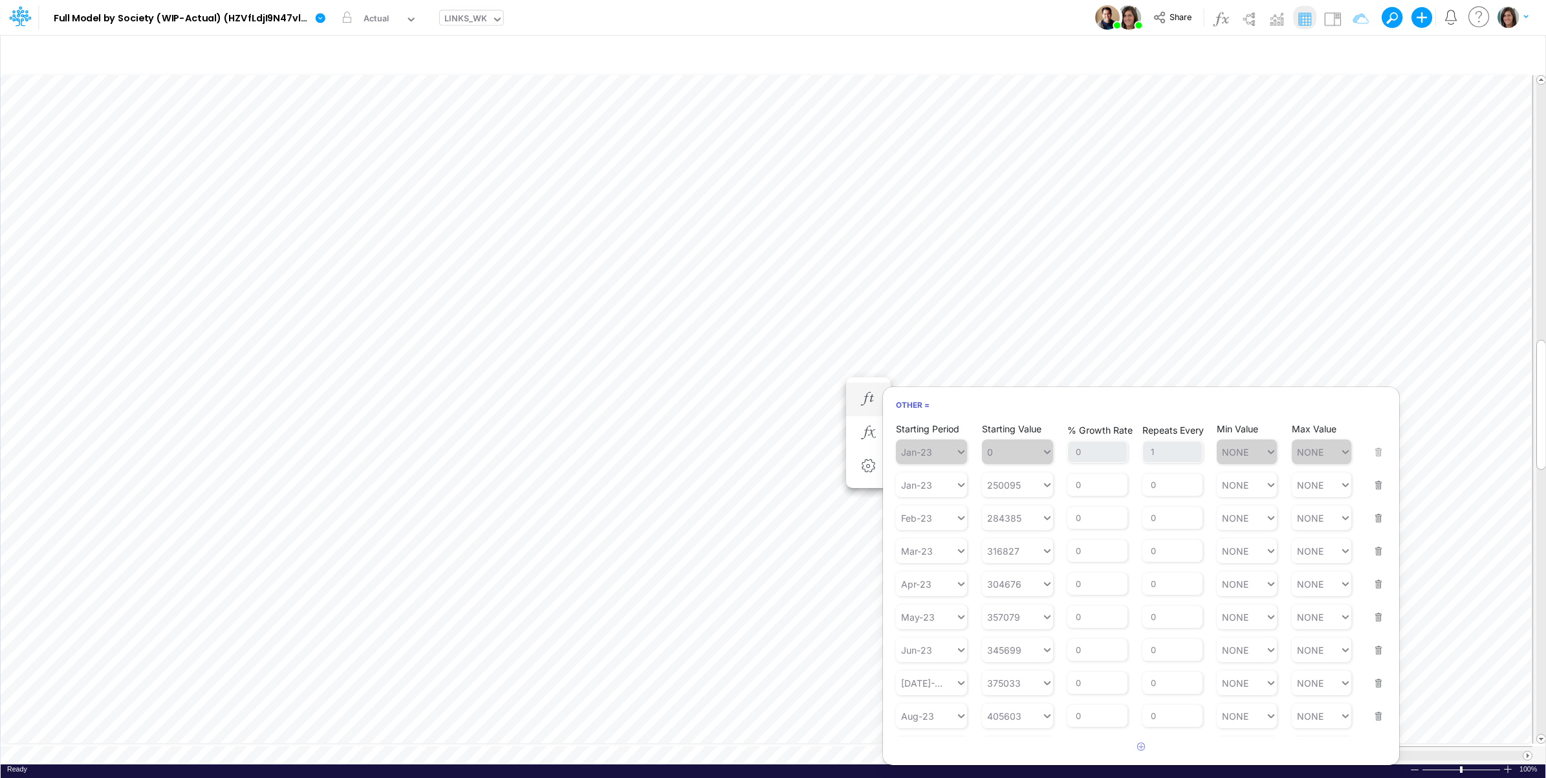
scroll to position [728, 0]
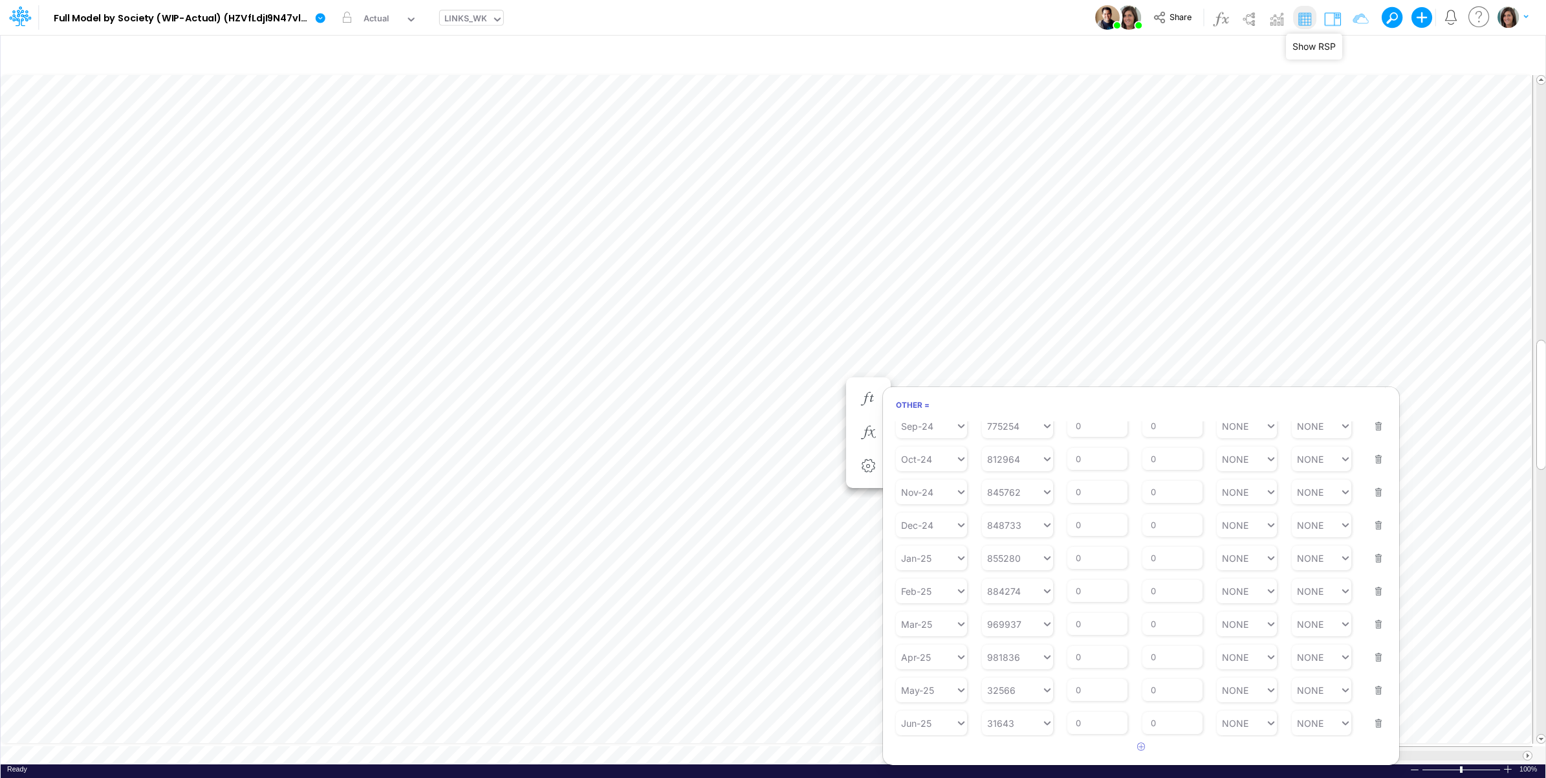
drag, startPoint x: 1338, startPoint y: 19, endPoint x: 1319, endPoint y: 50, distance: 36.6
click at [1339, 19] on img at bounding box center [1332, 18] width 21 height 21
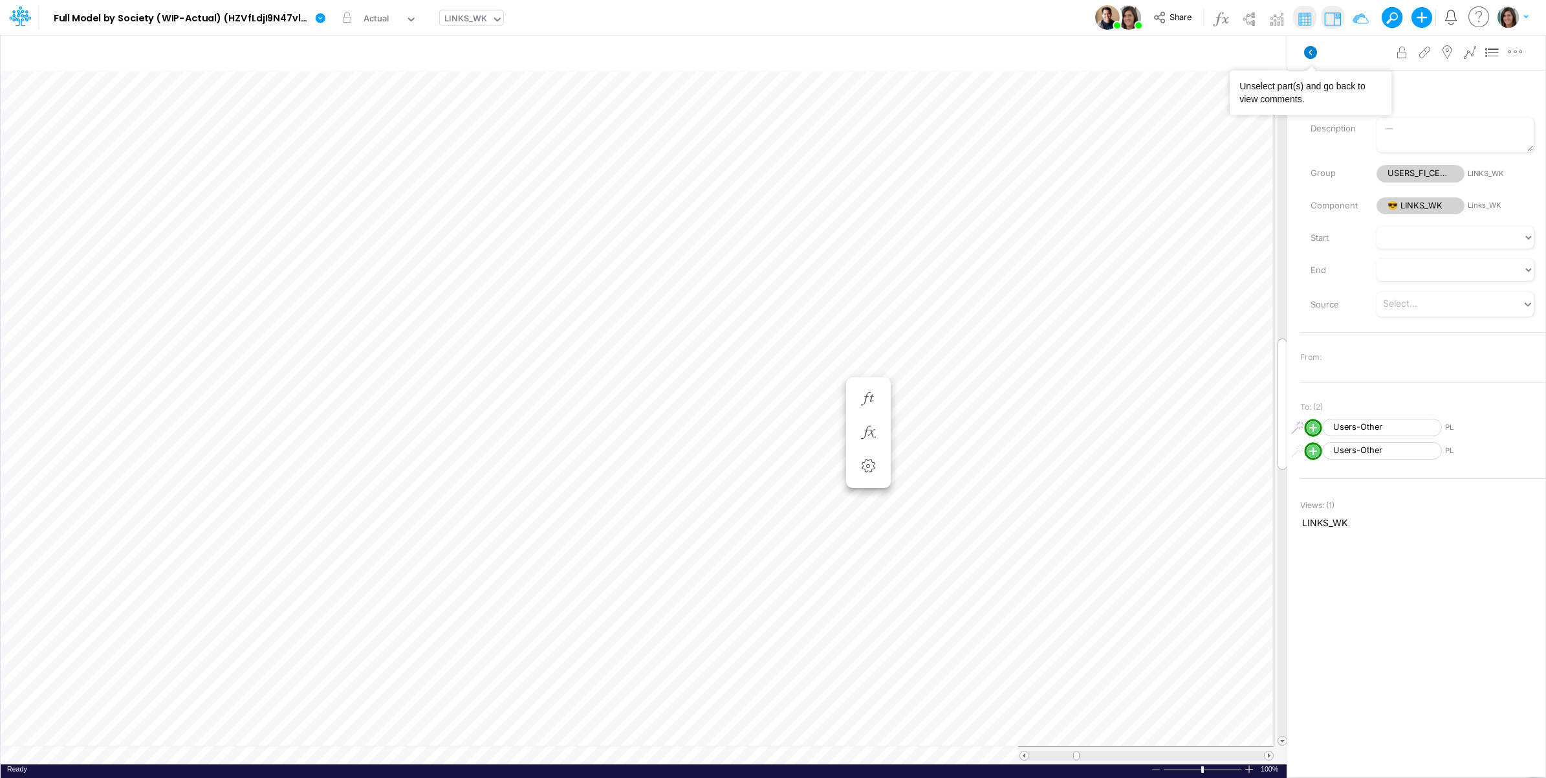
click at [1311, 47] on icon at bounding box center [1310, 52] width 13 height 13
click at [1331, 17] on img at bounding box center [1332, 18] width 21 height 21
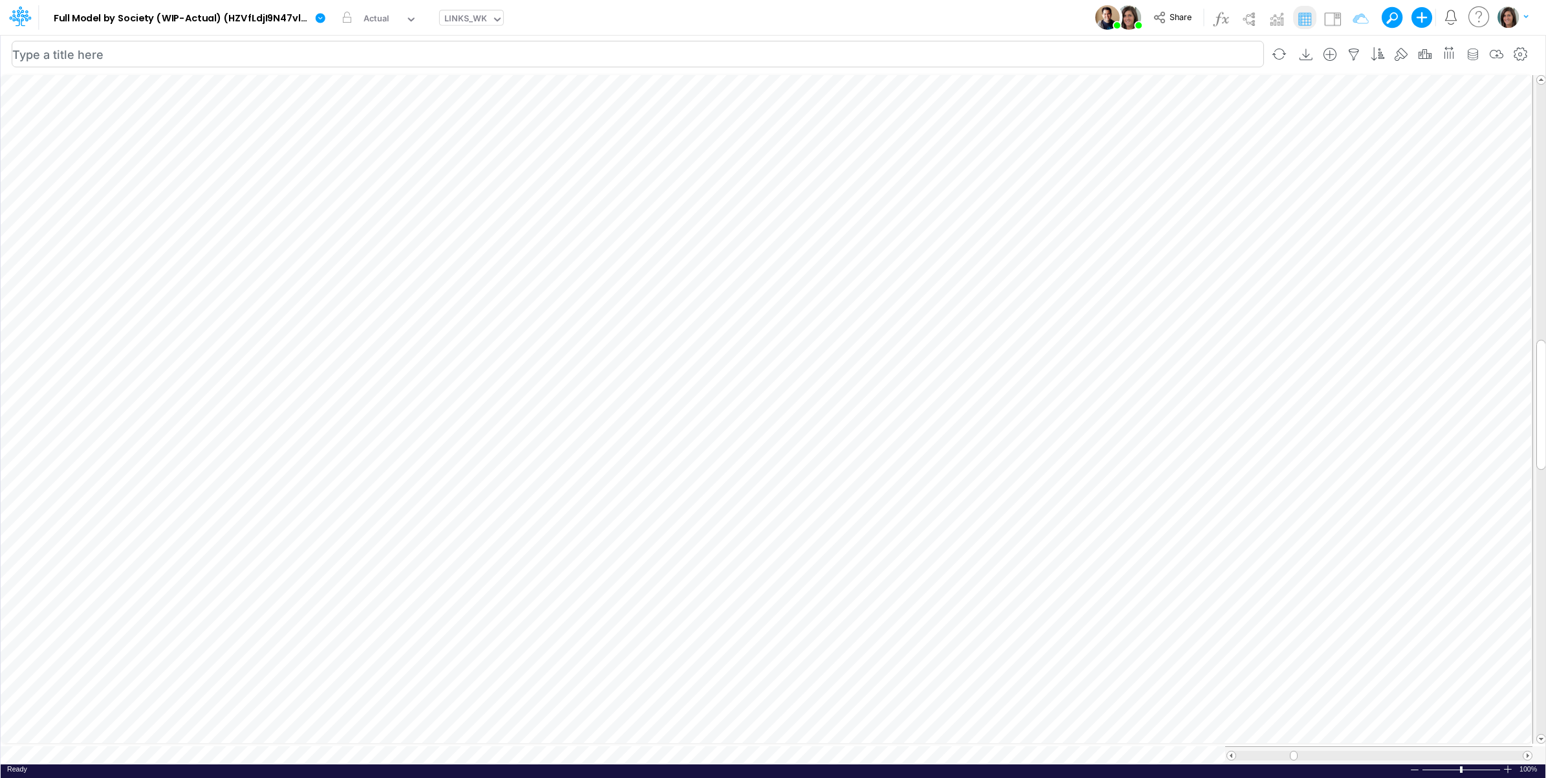
scroll to position [0, 1]
click at [949, 395] on icon "button" at bounding box center [945, 399] width 19 height 14
click at [948, 395] on icon "button" at bounding box center [945, 399] width 19 height 14
click at [1337, 12] on img at bounding box center [1332, 18] width 21 height 21
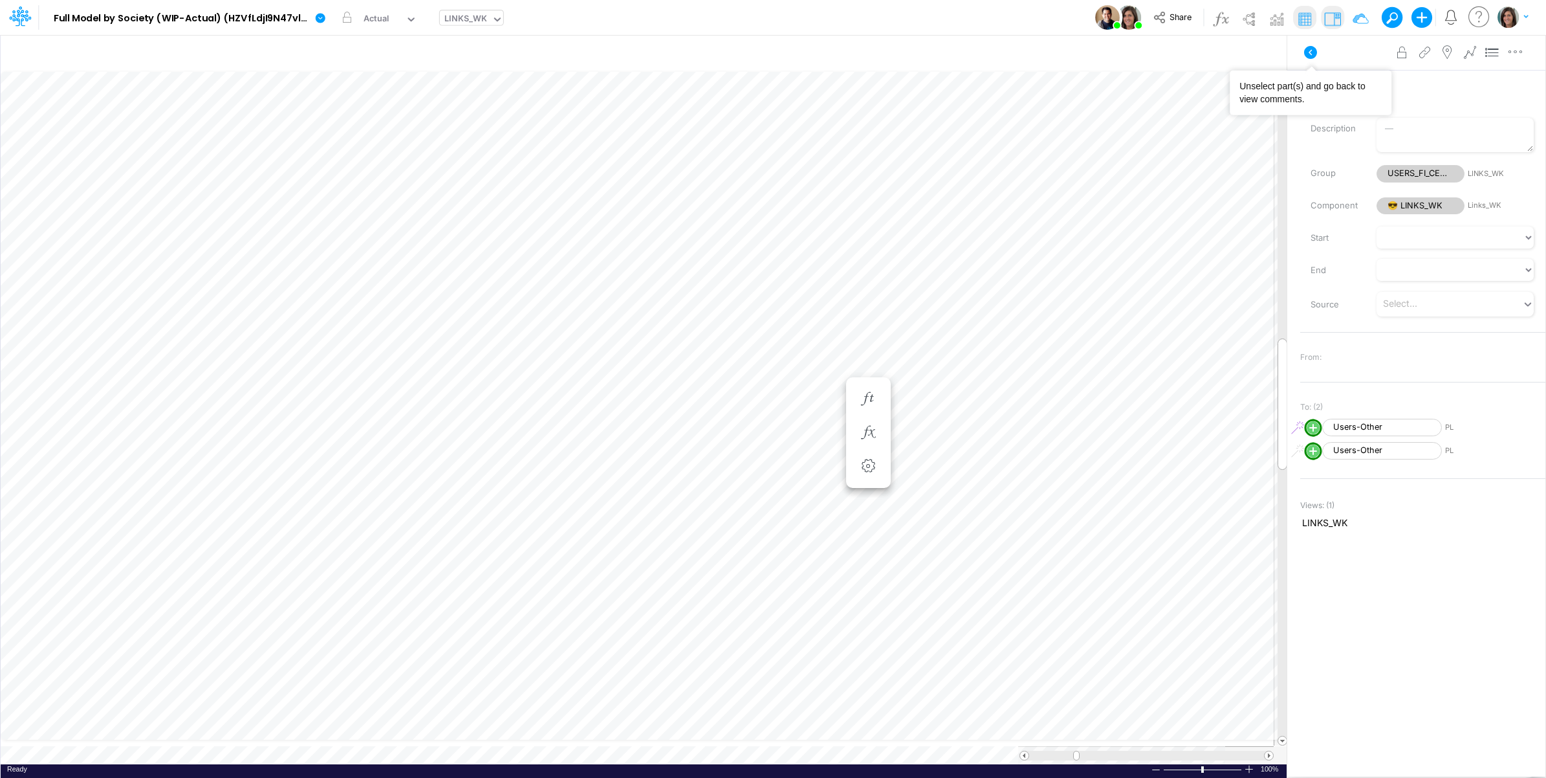
click at [1306, 60] on button at bounding box center [1310, 52] width 31 height 23
click at [1337, 17] on img at bounding box center [1332, 18] width 21 height 21
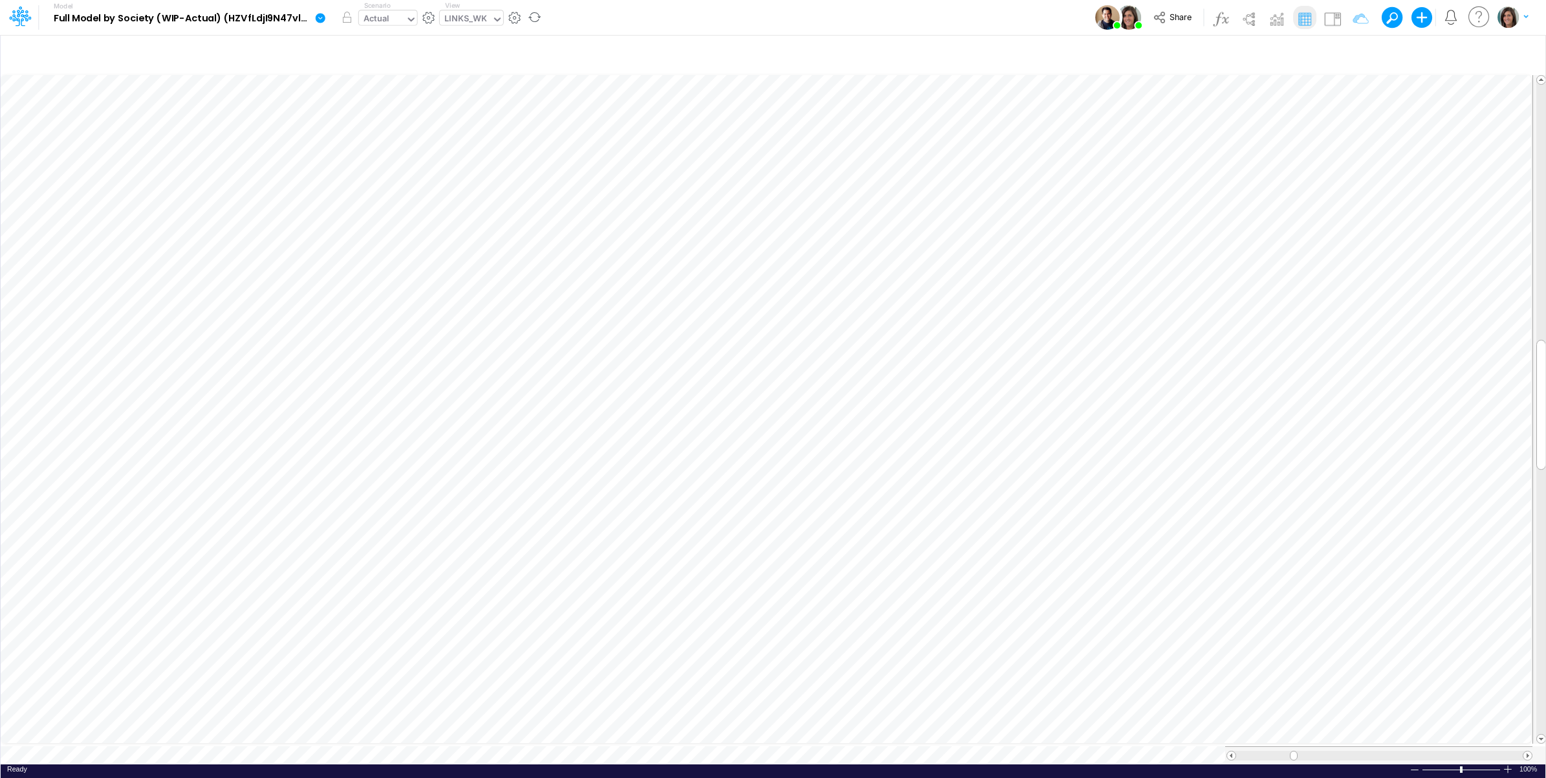
click at [383, 17] on div "Actual" at bounding box center [377, 19] width 26 height 15
click at [886, 18] on div "Model Full Model by Society (WIP-Actual) (HZVfLdjI9N47vlWAPKHYHMVl_BtDnDdp) Edi…" at bounding box center [774, 17] width 1392 height 35
click at [1331, 16] on img at bounding box center [1332, 18] width 21 height 21
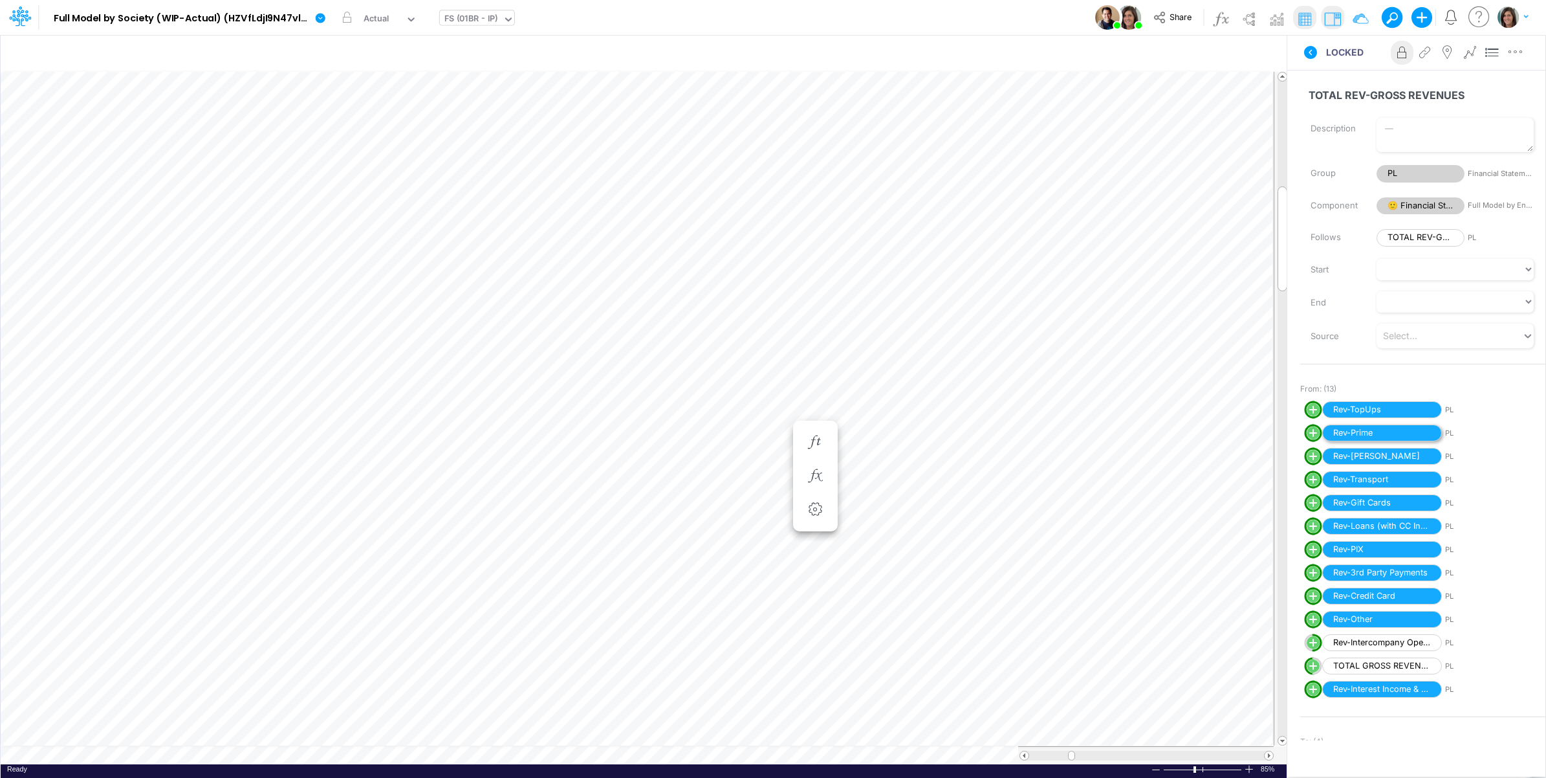
scroll to position [107, 0]
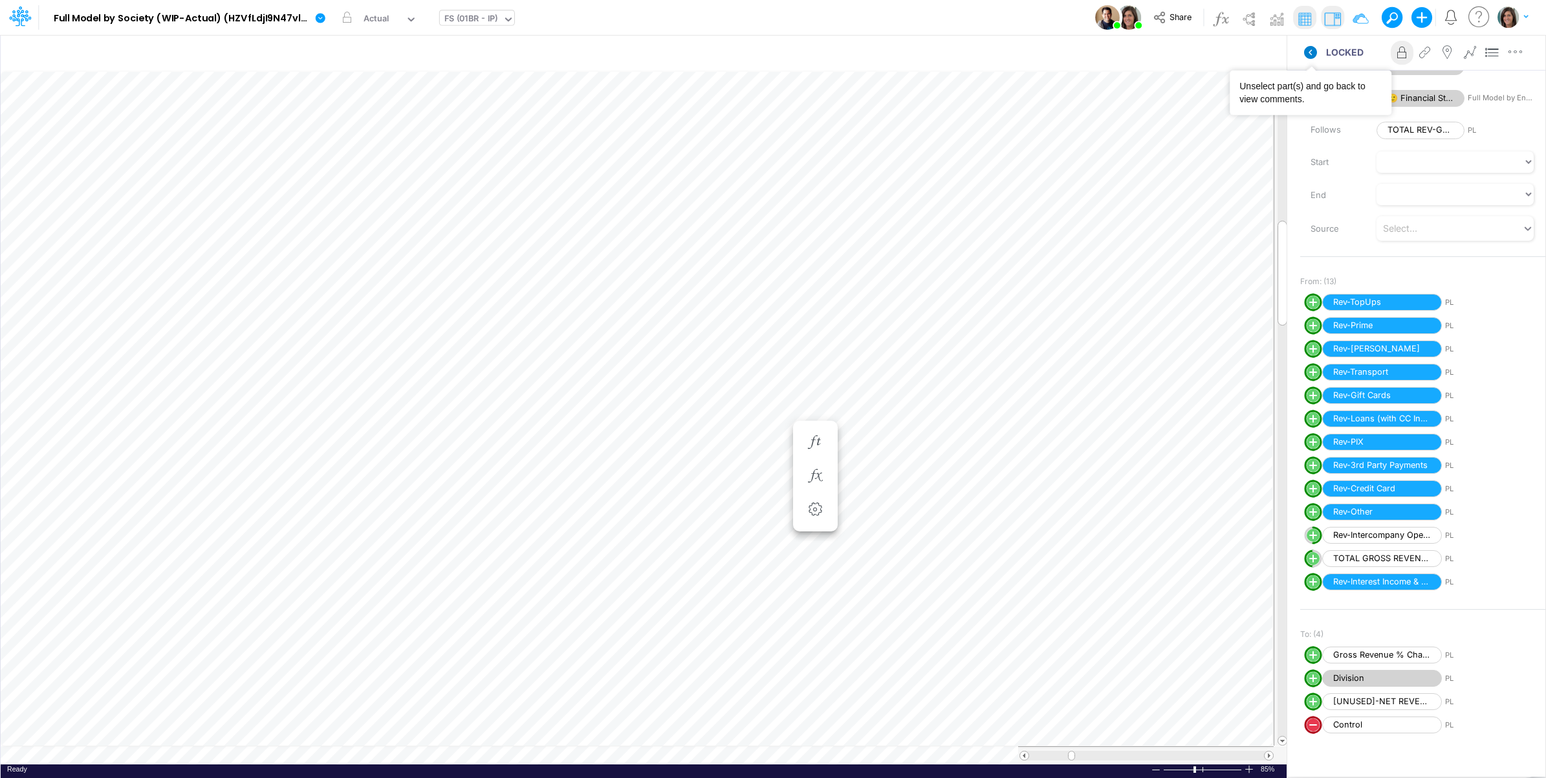
click at [1310, 54] on icon at bounding box center [1310, 52] width 13 height 13
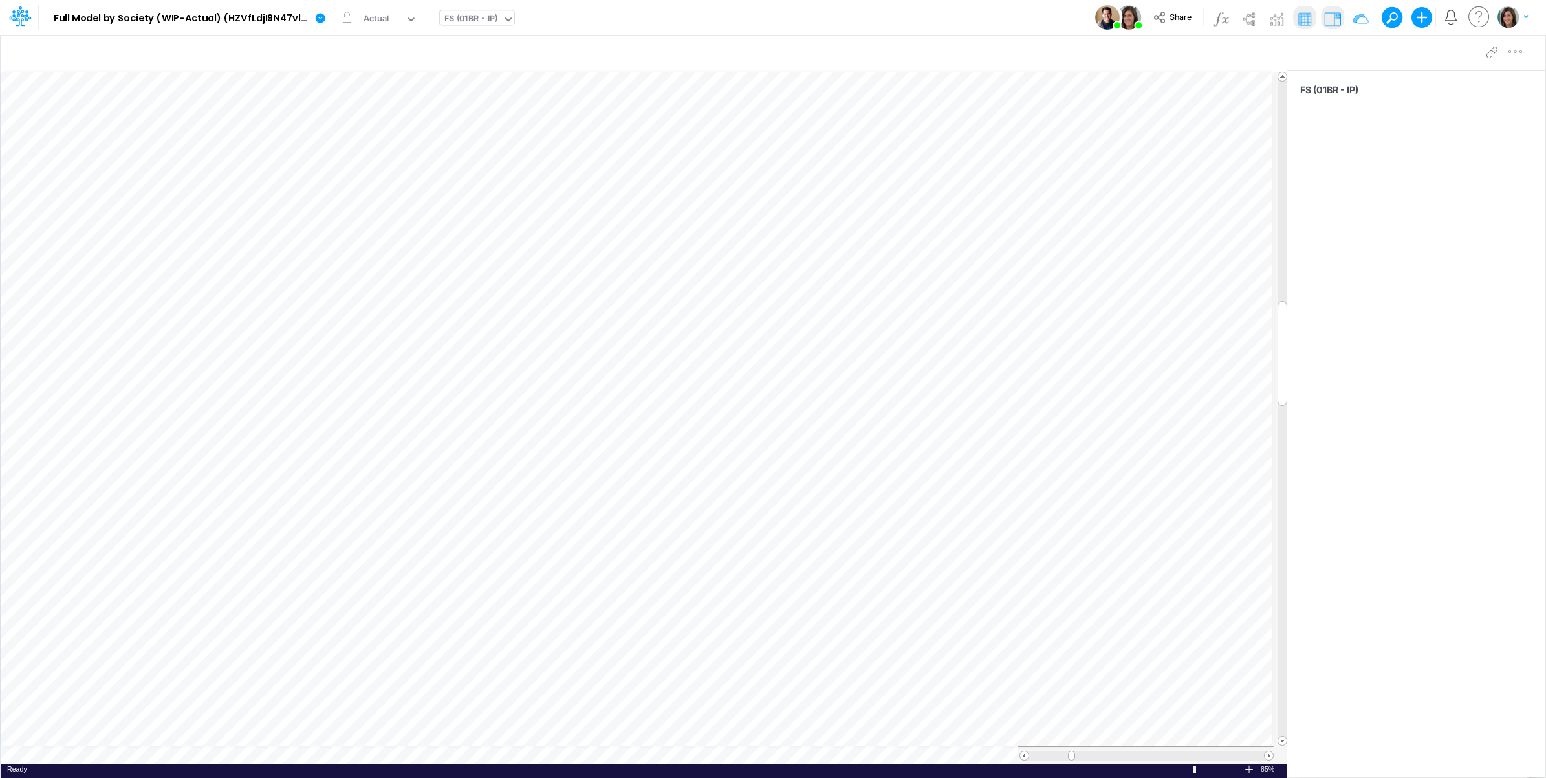
scroll to position [0, 1]
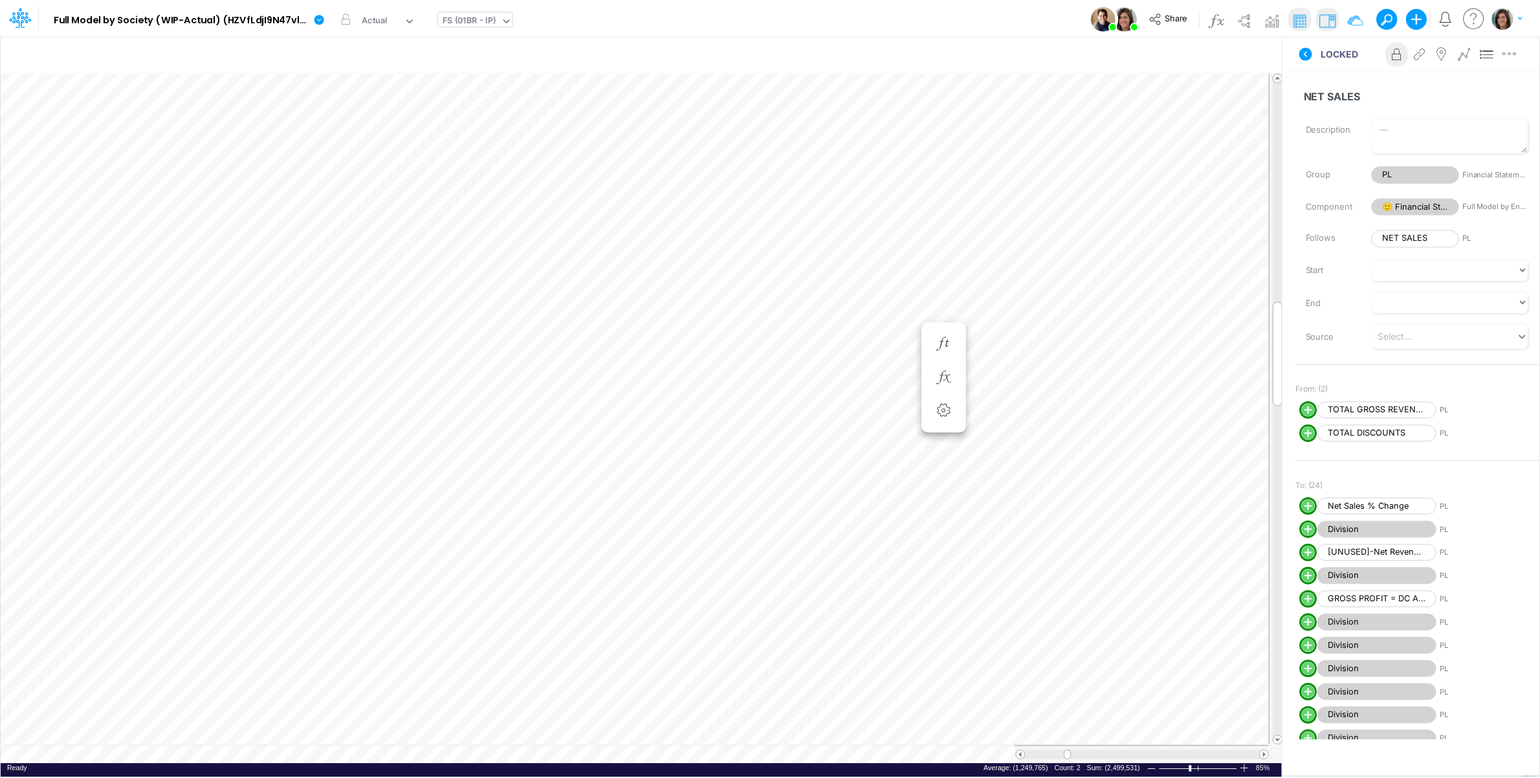
scroll to position [0, 1]
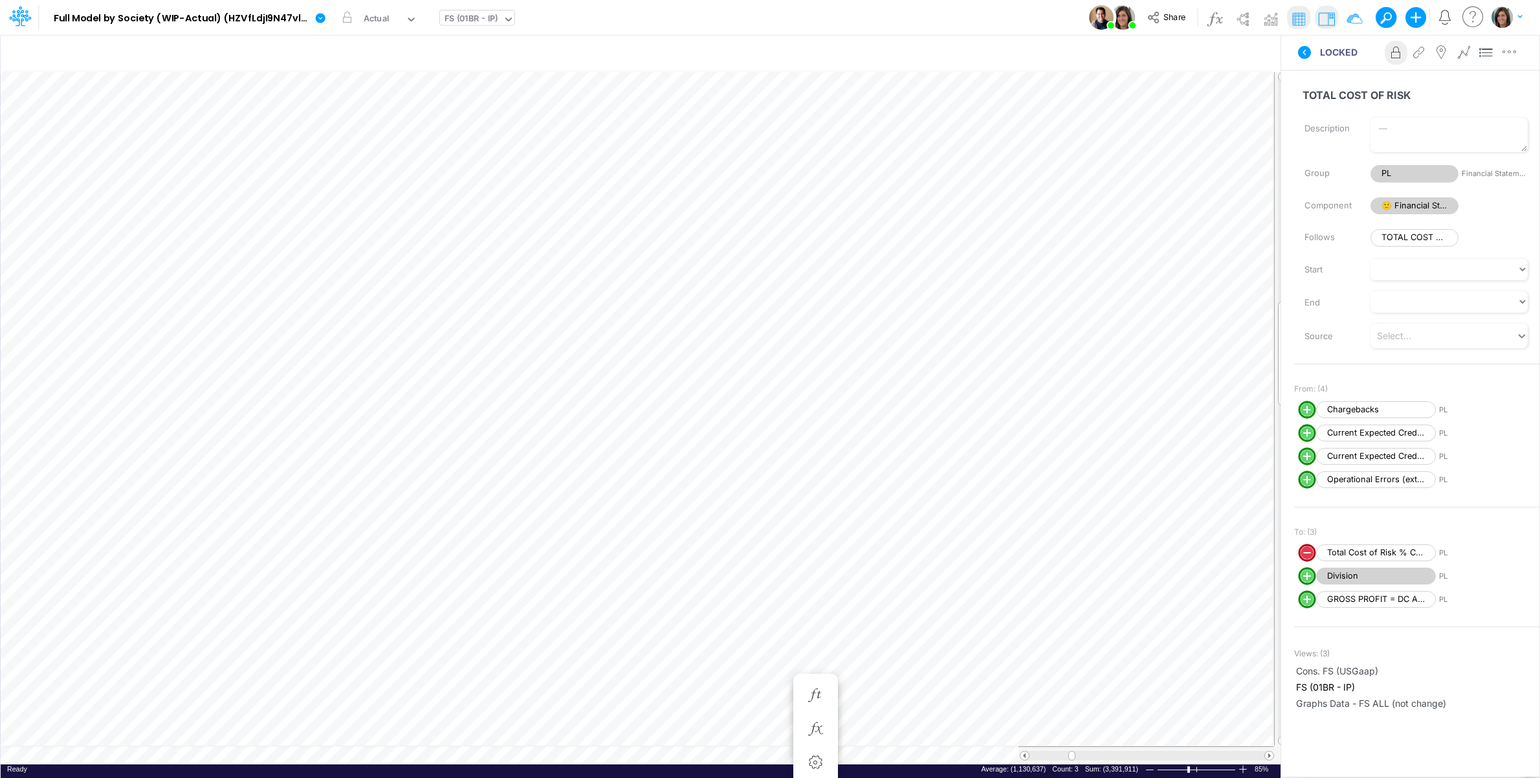
scroll to position [0, 1]
click at [1268, 579] on tr at bounding box center [644, 408] width 1287 height 675
click at [1268, 337] on tr at bounding box center [644, 408] width 1287 height 675
drag, startPoint x: 1283, startPoint y: 398, endPoint x: 1279, endPoint y: 481, distance: 82.9
click at [1279, 481] on span at bounding box center [1282, 478] width 8 height 8
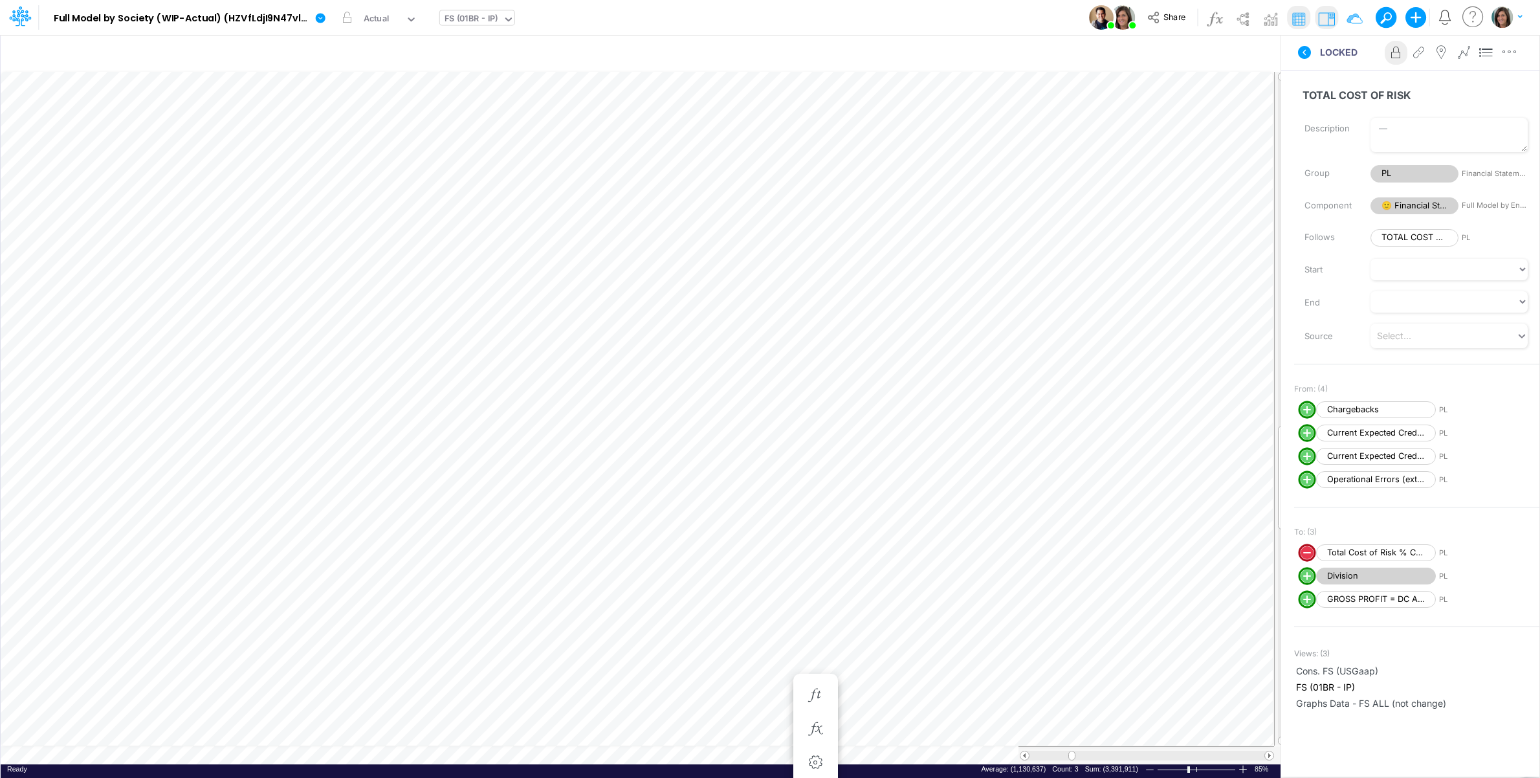
click at [1281, 445] on div "Insert component Insert child node Variable Constant Group Addition Subtraction…" at bounding box center [640, 405] width 1281 height 743
drag, startPoint x: 1282, startPoint y: 443, endPoint x: 1282, endPoint y: 558, distance: 114.5
click at [1291, 568] on div "Insert component Insert child node Variable Constant Group Addition Subtraction…" at bounding box center [770, 405] width 1540 height 743
drag, startPoint x: 1281, startPoint y: 564, endPoint x: 1281, endPoint y: 76, distance: 487.8
click at [1281, 76] on div at bounding box center [1283, 408] width 10 height 673
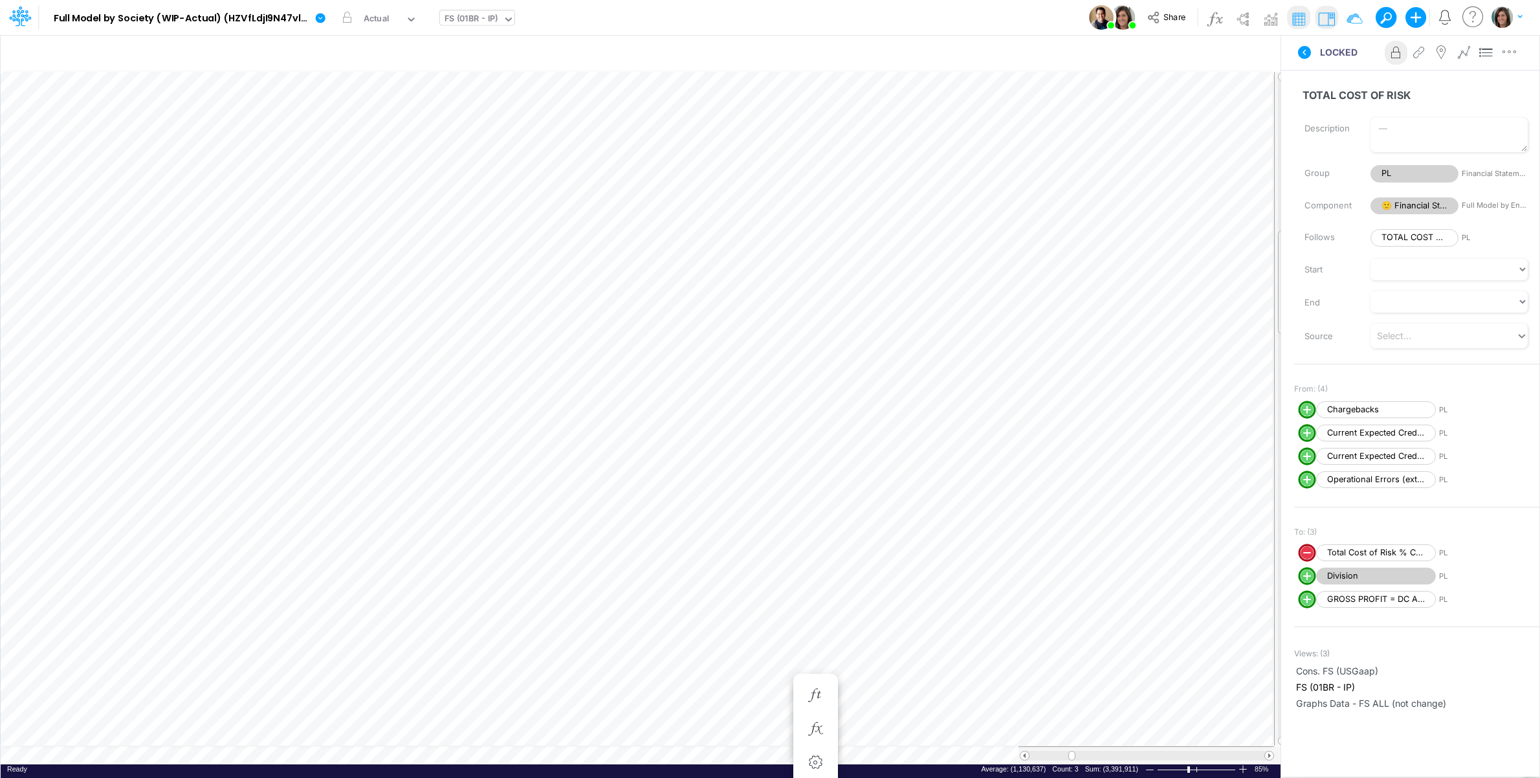
drag, startPoint x: 1284, startPoint y: 131, endPoint x: 1280, endPoint y: 279, distance: 148.2
click at [1280, 279] on span at bounding box center [1282, 282] width 8 height 8
click at [1266, 548] on tr at bounding box center [644, 408] width 1287 height 675
drag, startPoint x: 1281, startPoint y: 563, endPoint x: 1275, endPoint y: 89, distance: 473.6
click at [1275, 89] on div at bounding box center [1281, 408] width 14 height 673
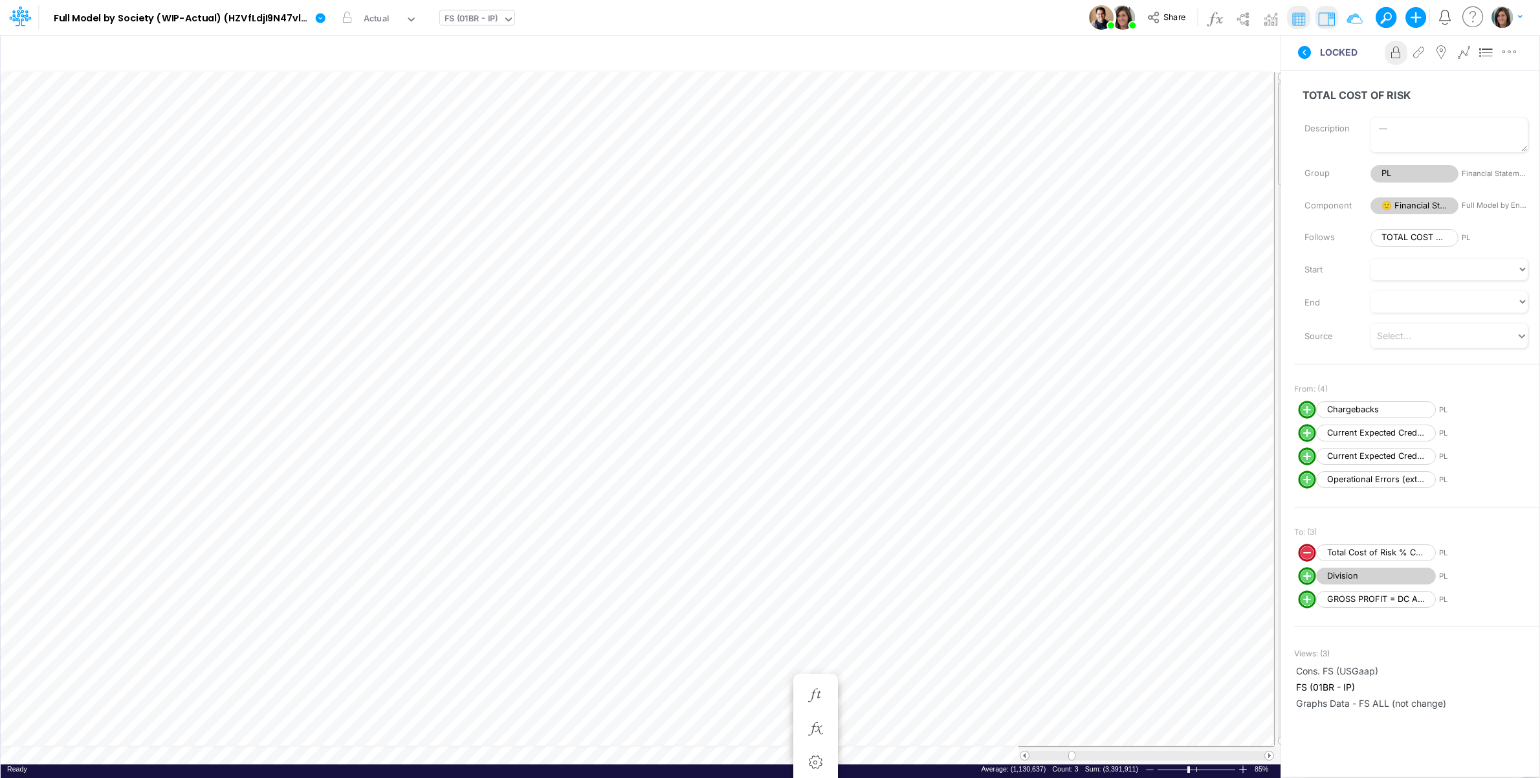
drag, startPoint x: 1284, startPoint y: 322, endPoint x: 1284, endPoint y: 93, distance: 229.0
click at [1284, 93] on div at bounding box center [1283, 134] width 10 height 105
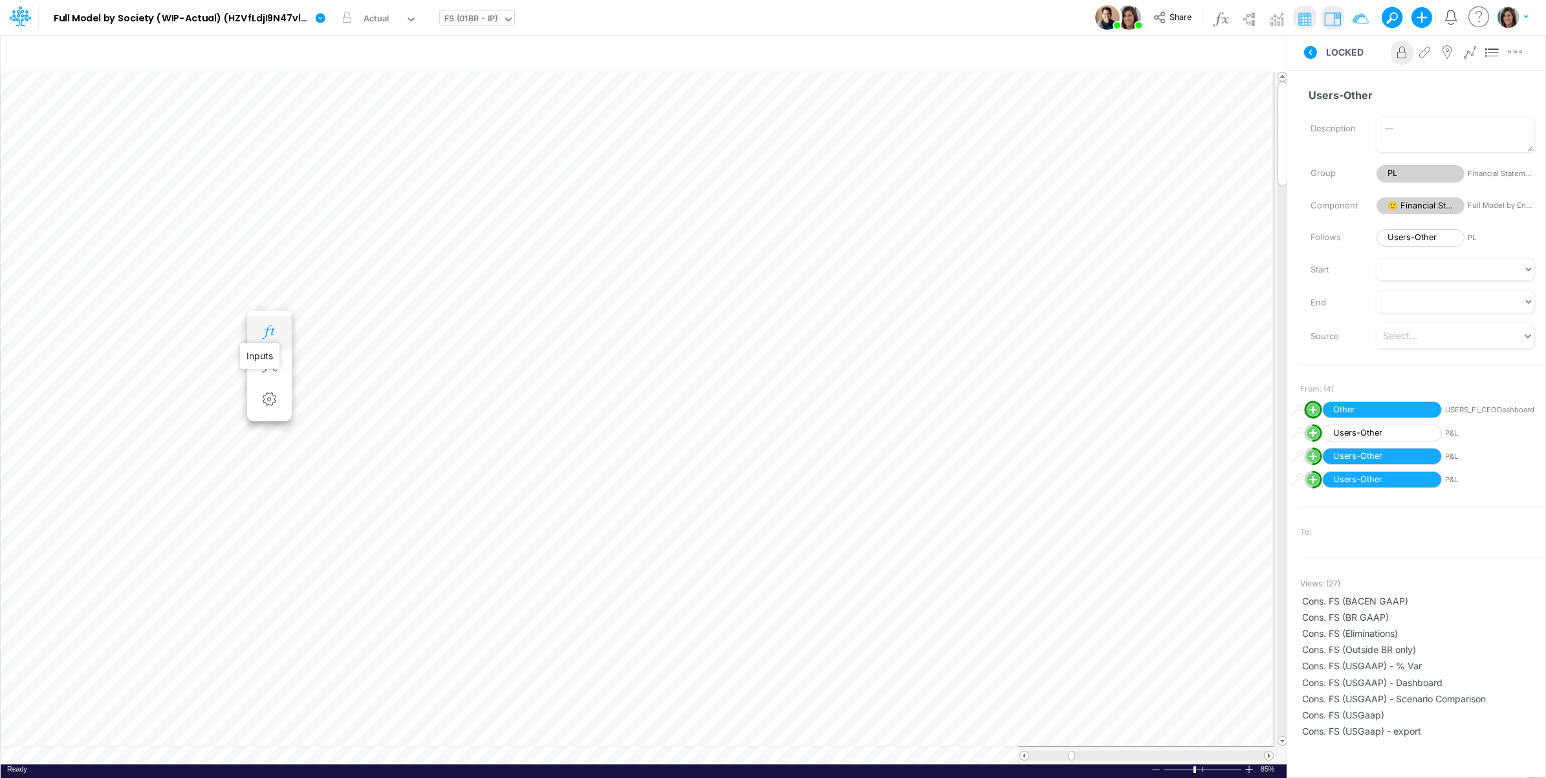
click at [273, 330] on icon "button" at bounding box center [268, 332] width 19 height 14
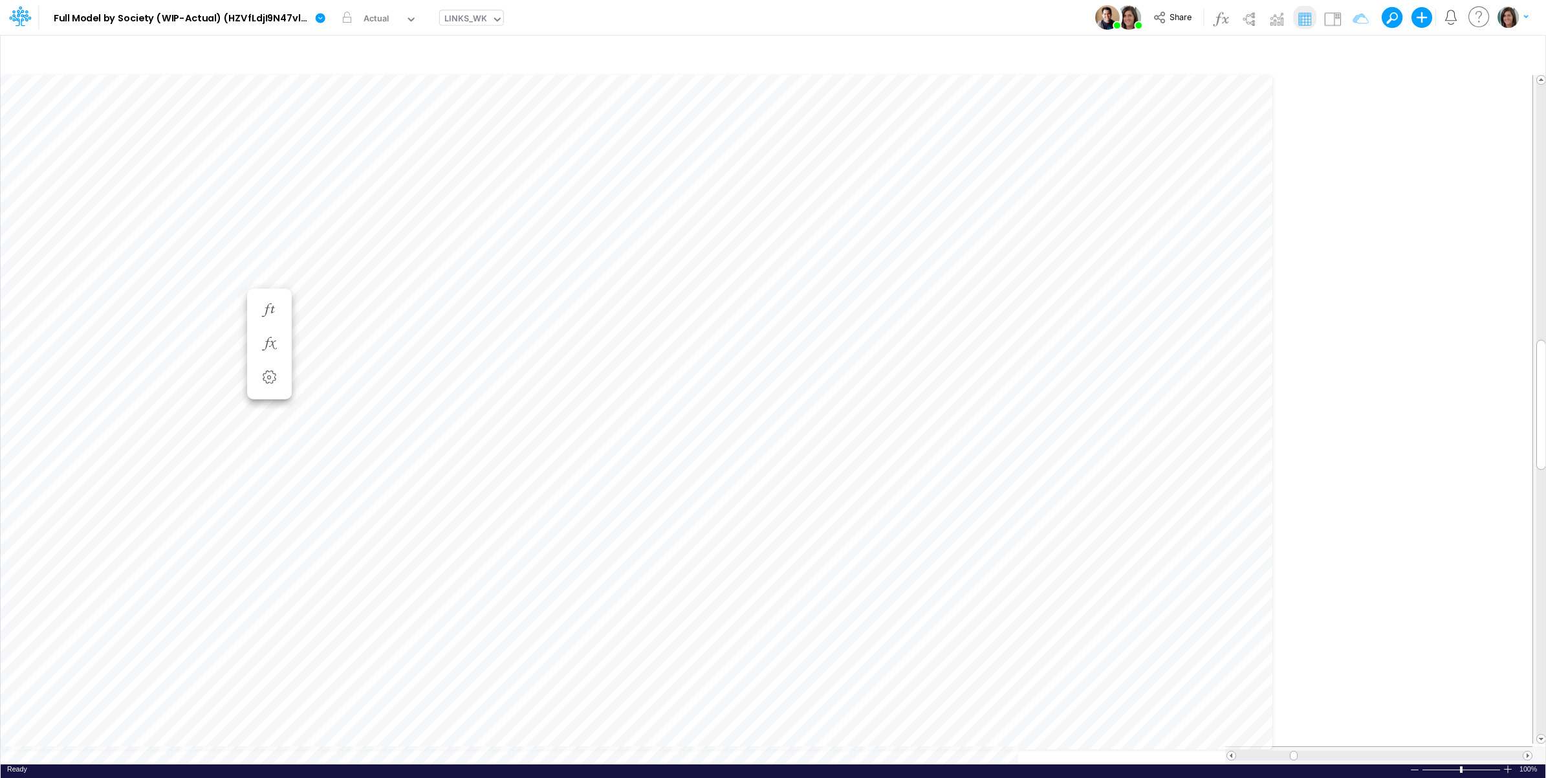
scroll to position [0, 1]
click at [1353, 49] on icon "button" at bounding box center [1353, 55] width 19 height 14
click at [1022, 21] on div "Model Full Model by Society (WIP-Actual) (HZVfLdjI9N47vlWAPKHYHMVl_BtDnDdp) Edi…" at bounding box center [774, 17] width 1392 height 35
click at [1357, 52] on icon "button" at bounding box center [1353, 55] width 19 height 14
drag, startPoint x: 1069, startPoint y: 179, endPoint x: 1073, endPoint y: 185, distance: 7.2
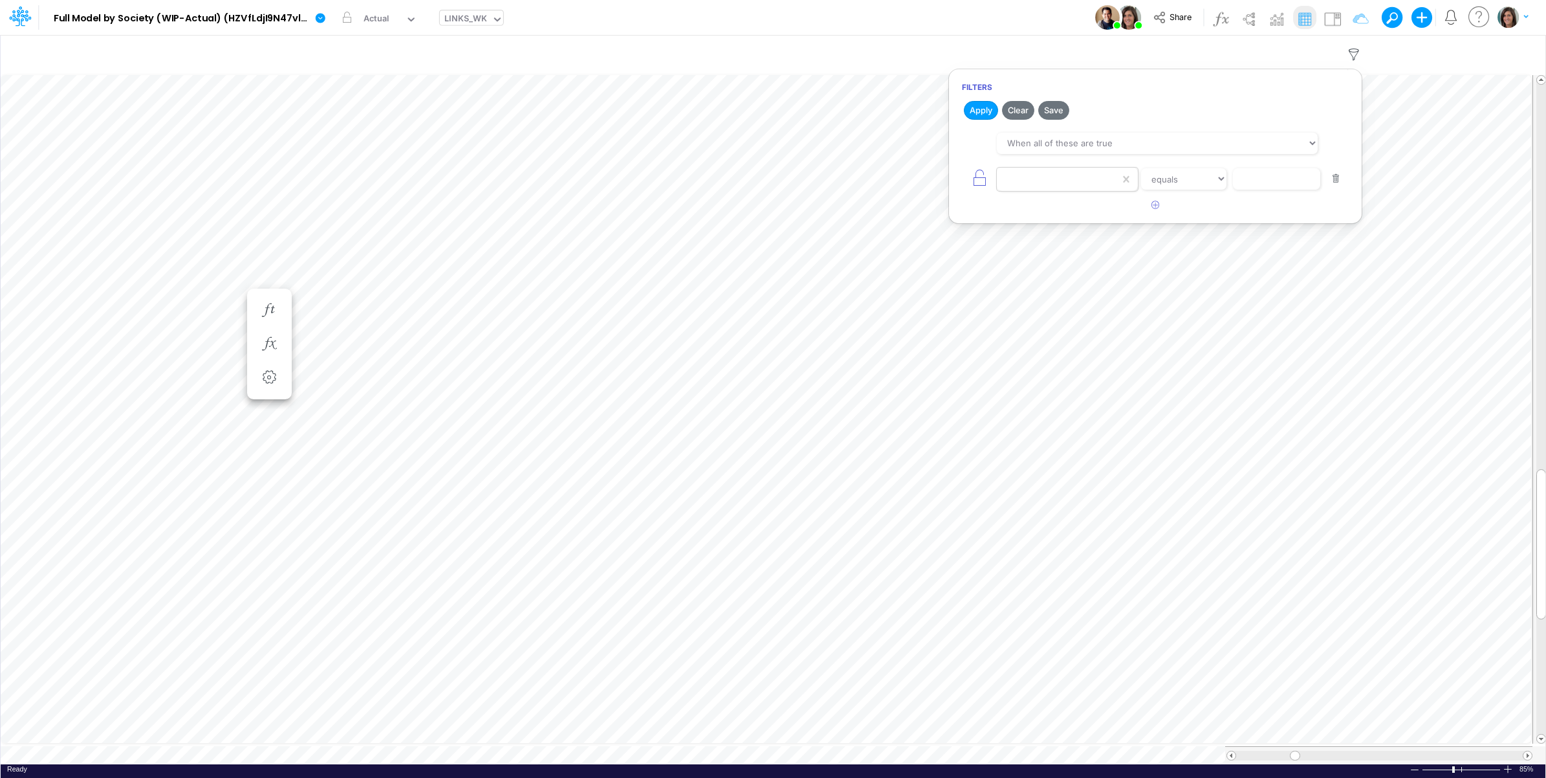
click at [1071, 179] on div at bounding box center [1058, 179] width 123 height 22
click at [1035, 23] on div "Model Full Model by Society (WIP-Actual) (HZVfLdjI9N47vlWAPKHYHMVl_BtDnDdp) Edi…" at bounding box center [774, 17] width 1392 height 35
click at [1324, 16] on img at bounding box center [1332, 18] width 21 height 21
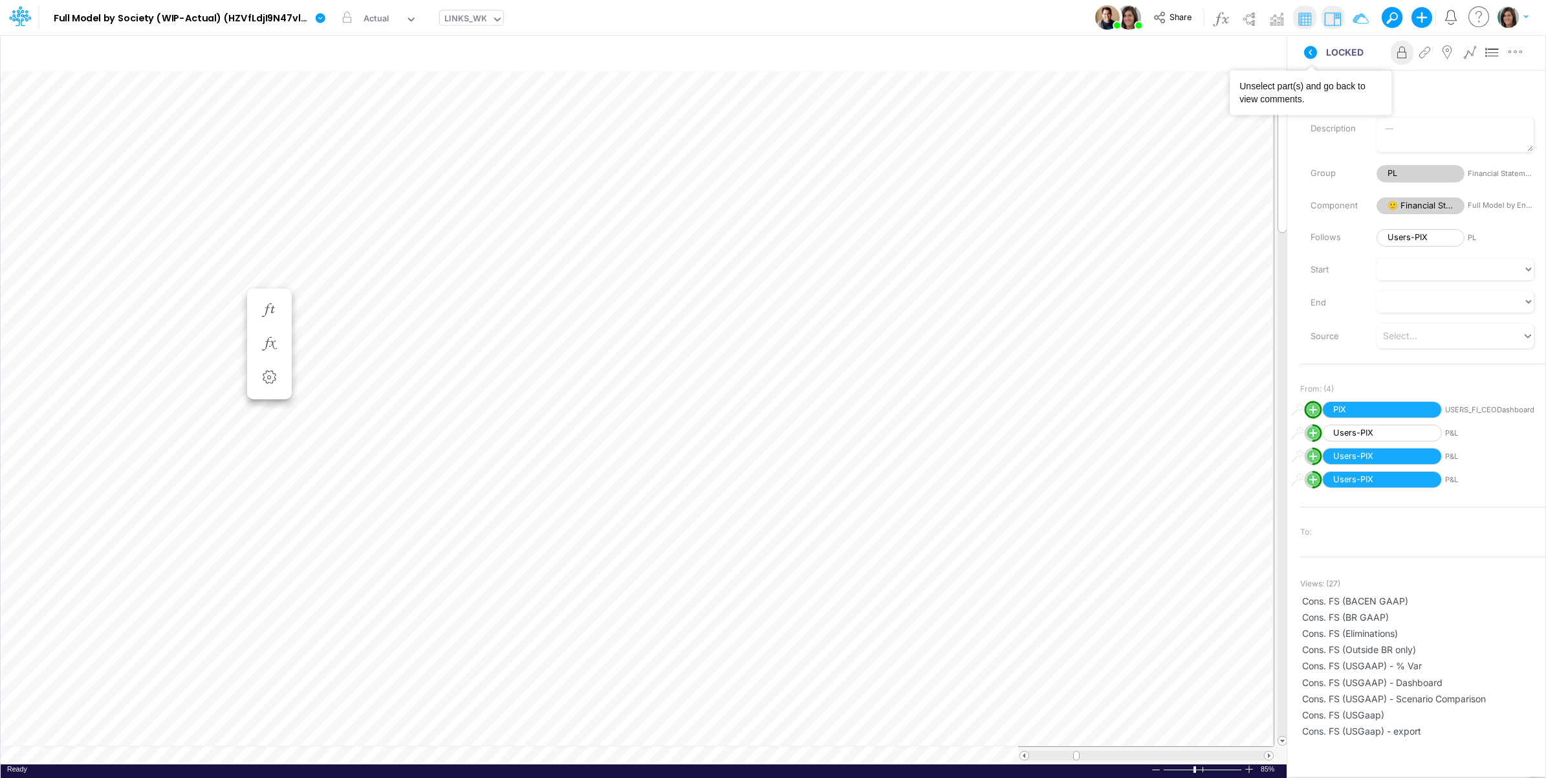
click at [1309, 52] on icon at bounding box center [1311, 53] width 16 height 16
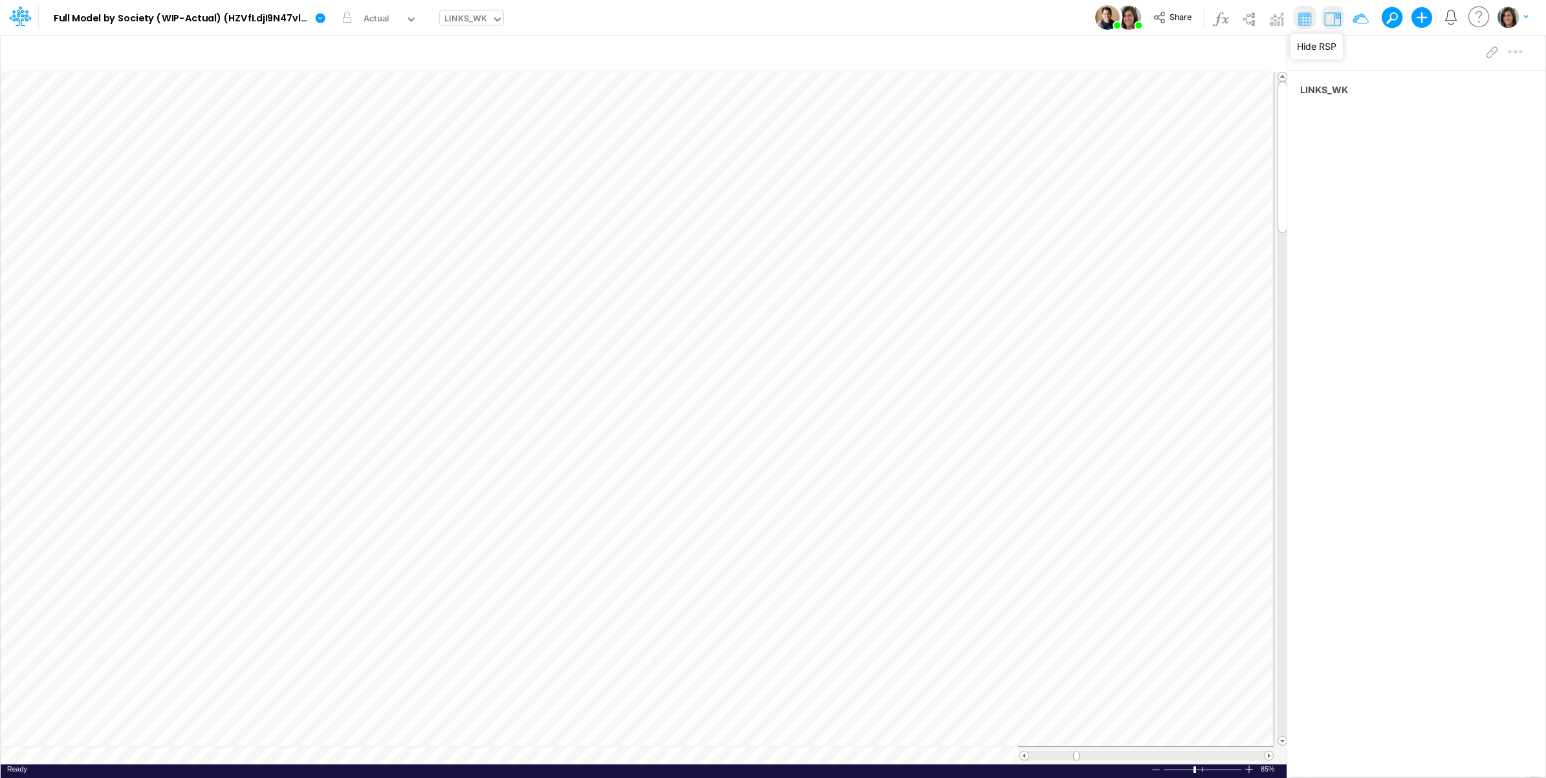
click at [1337, 17] on img at bounding box center [1332, 18] width 21 height 21
